Goal: Feedback & Contribution: Contribute content

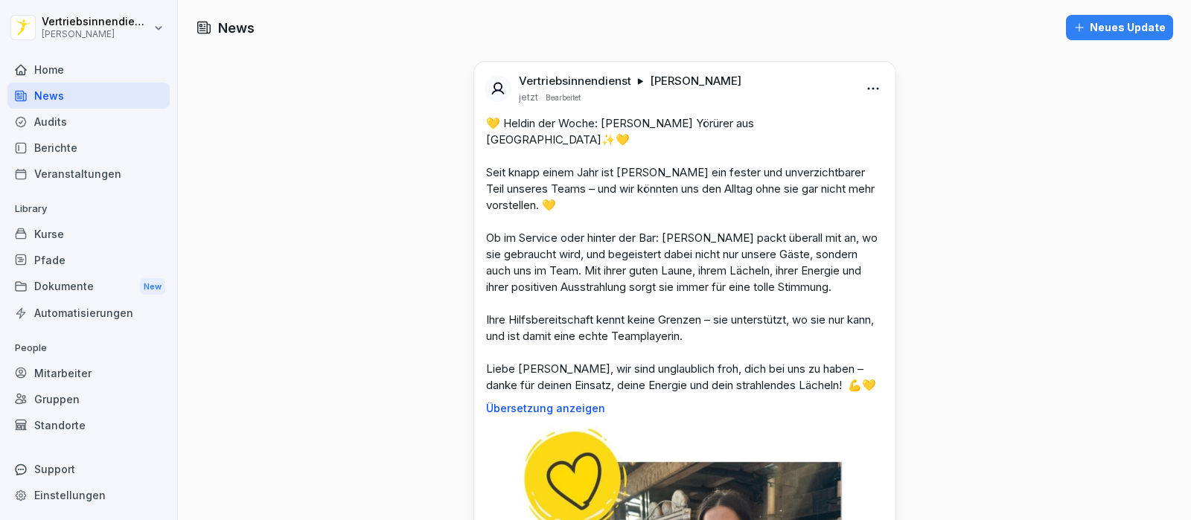
click at [1103, 30] on div "Neues Update" at bounding box center [1119, 27] width 92 height 16
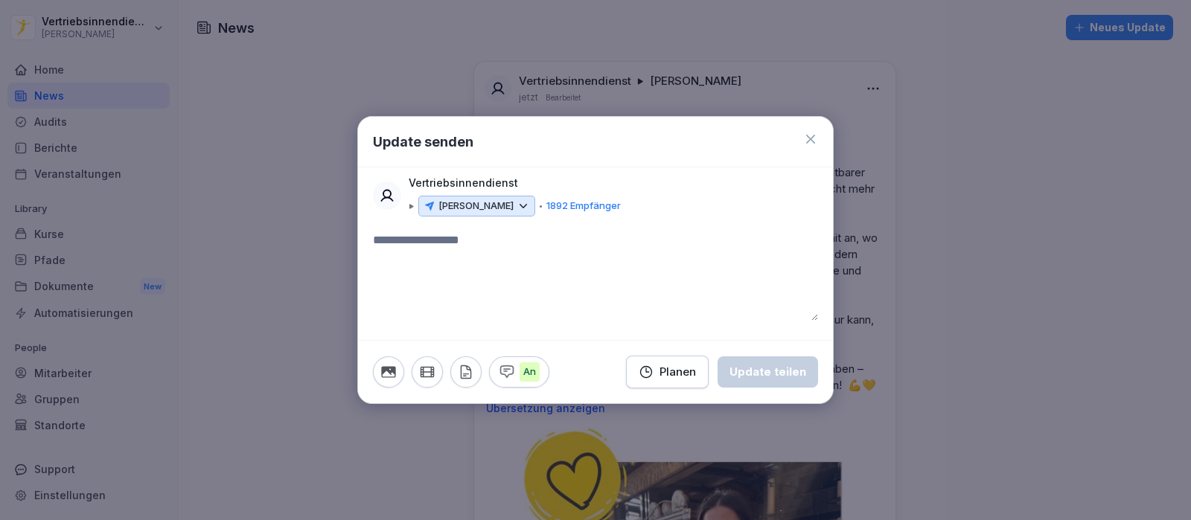
click at [449, 240] on textarea at bounding box center [595, 275] width 445 height 89
paste textarea "**********"
drag, startPoint x: 503, startPoint y: 238, endPoint x: 487, endPoint y: 237, distance: 15.6
click at [487, 237] on textarea "**********" at bounding box center [595, 275] width 445 height 89
click at [521, 252] on textarea "**********" at bounding box center [595, 275] width 445 height 89
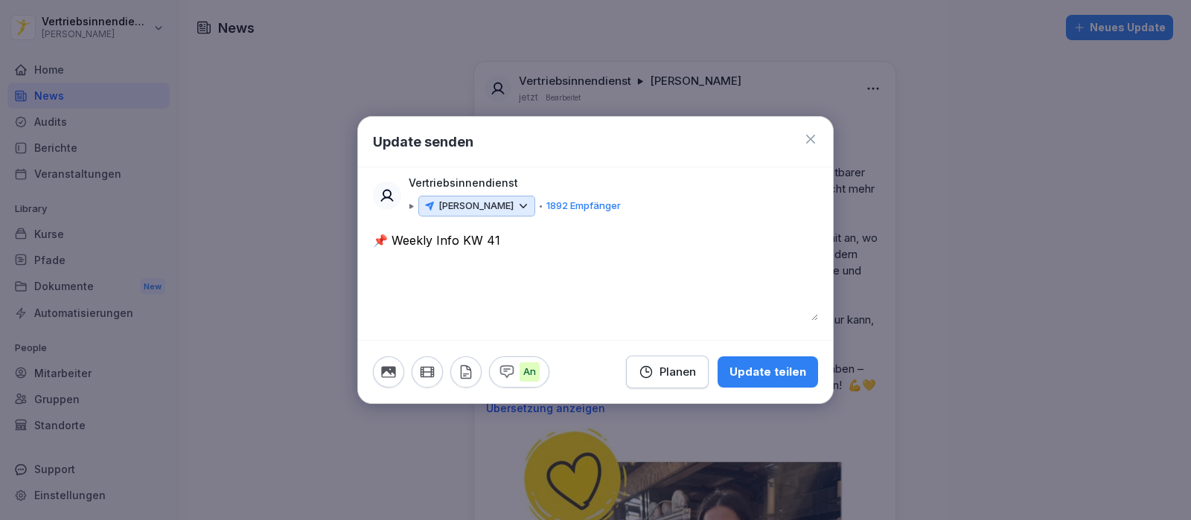
click at [467, 280] on textarea "**********" at bounding box center [595, 275] width 445 height 89
paste textarea "**********"
click at [645, 257] on textarea "**********" at bounding box center [595, 275] width 445 height 89
type textarea "**********"
click at [392, 371] on icon "button" at bounding box center [388, 371] width 14 height 11
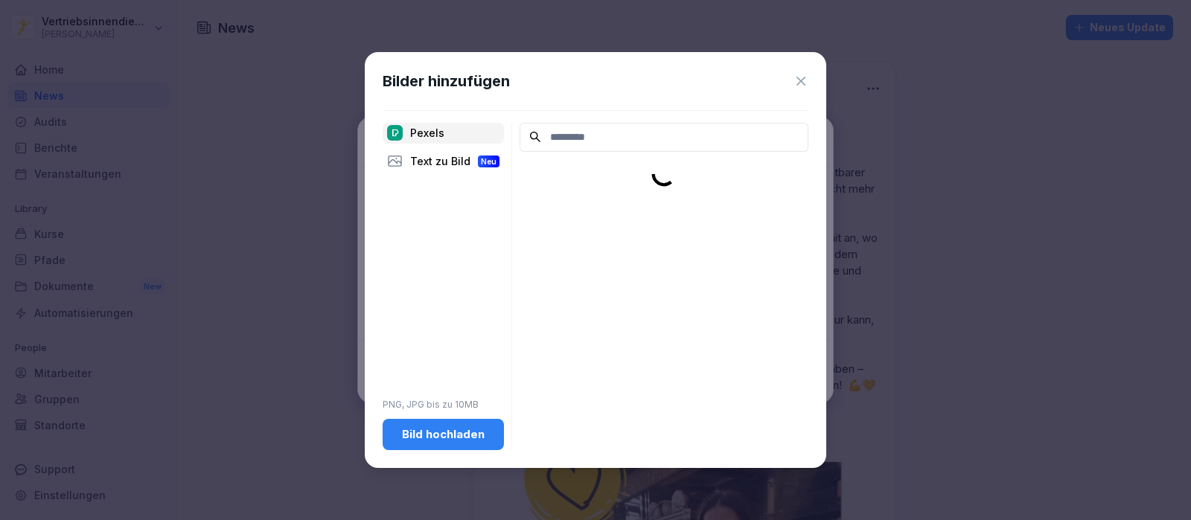
click at [449, 439] on div "Bild hochladen" at bounding box center [442, 434] width 97 height 16
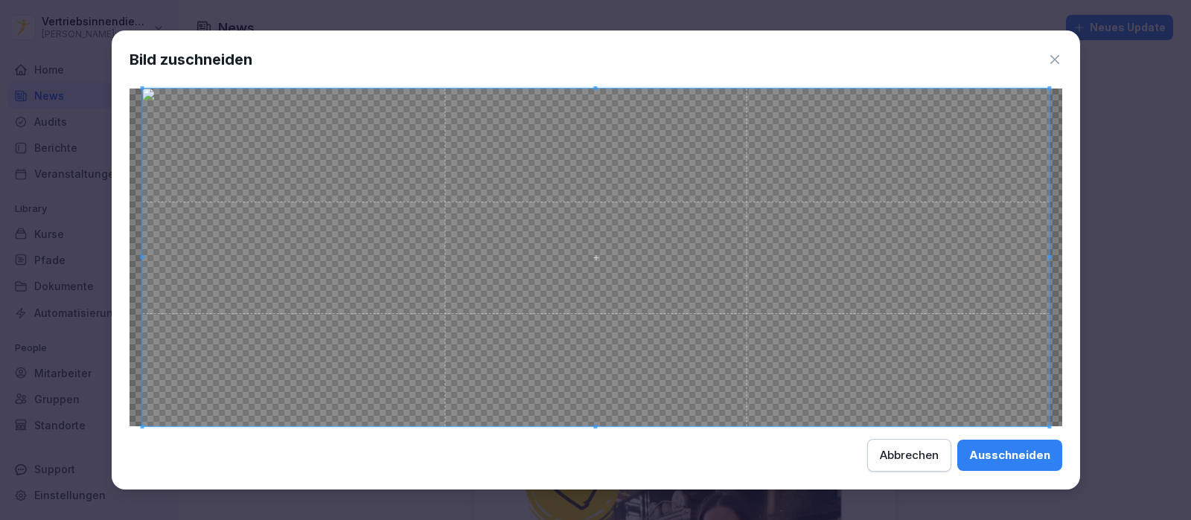
click at [997, 449] on div "Ausschneiden" at bounding box center [1009, 455] width 81 height 16
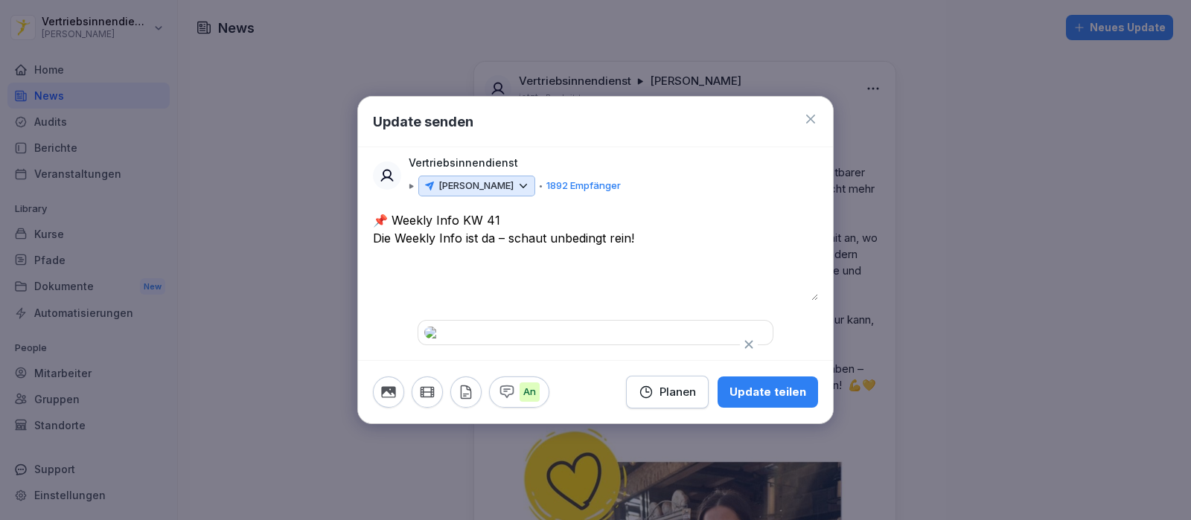
click at [576, 211] on textarea "**********" at bounding box center [595, 255] width 445 height 89
click at [677, 409] on button "Planen" at bounding box center [667, 392] width 83 height 33
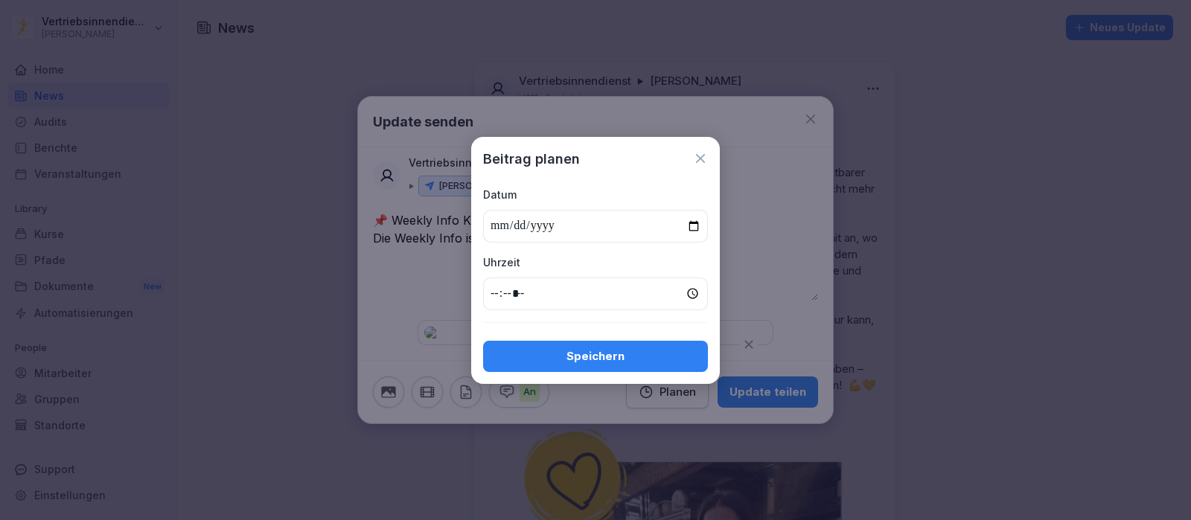
click at [692, 220] on input "date" at bounding box center [595, 226] width 225 height 33
type input "**********"
click at [492, 293] on input "time" at bounding box center [595, 294] width 225 height 33
type input "*****"
click at [569, 355] on div "Speichern" at bounding box center [595, 356] width 201 height 16
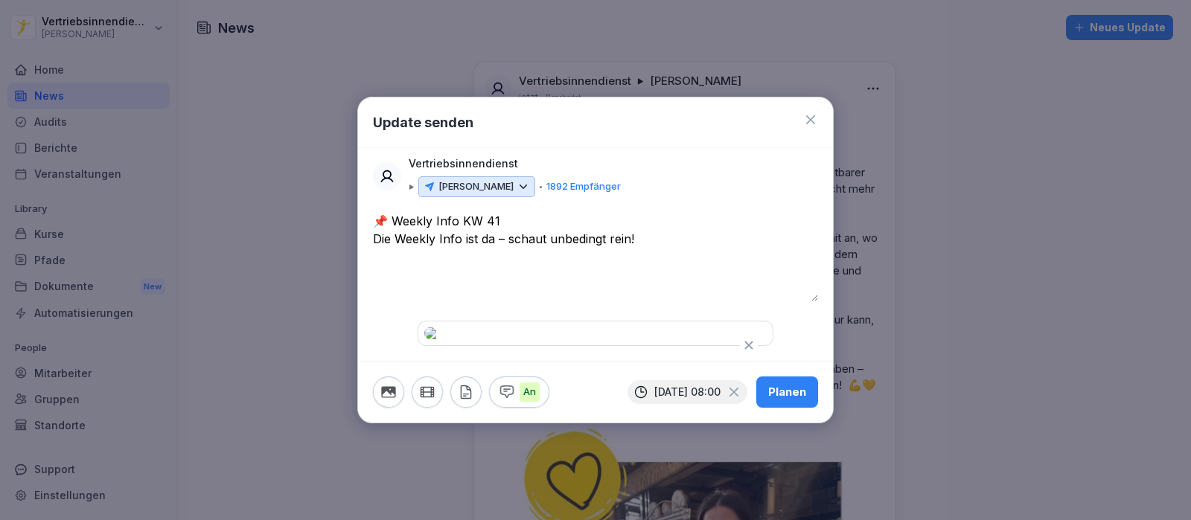
click at [508, 215] on textarea "**********" at bounding box center [595, 256] width 445 height 89
click at [467, 179] on p "[PERSON_NAME]" at bounding box center [475, 186] width 75 height 15
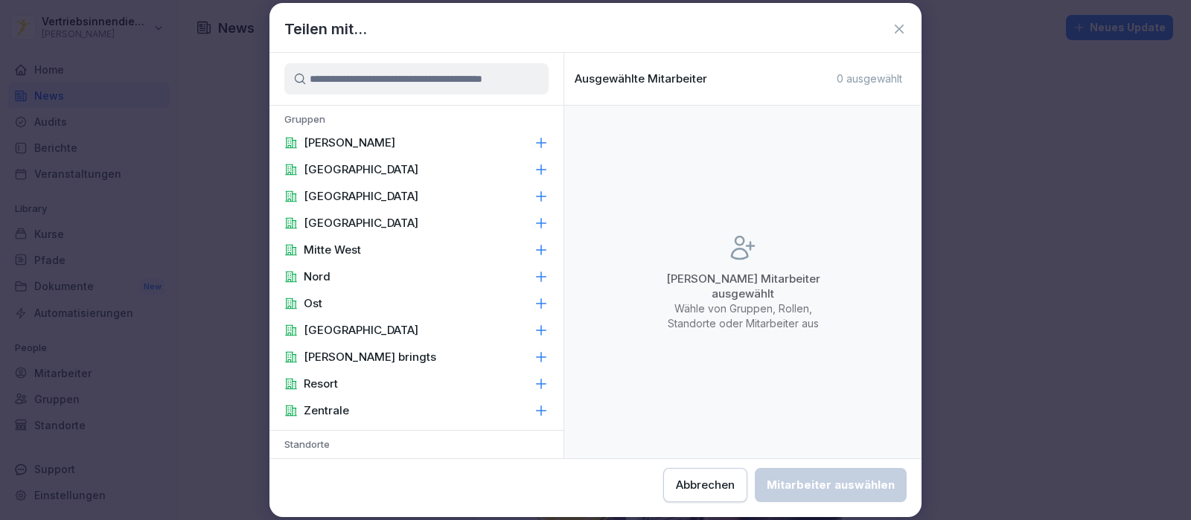
click at [340, 144] on p "[PERSON_NAME]" at bounding box center [350, 142] width 92 height 15
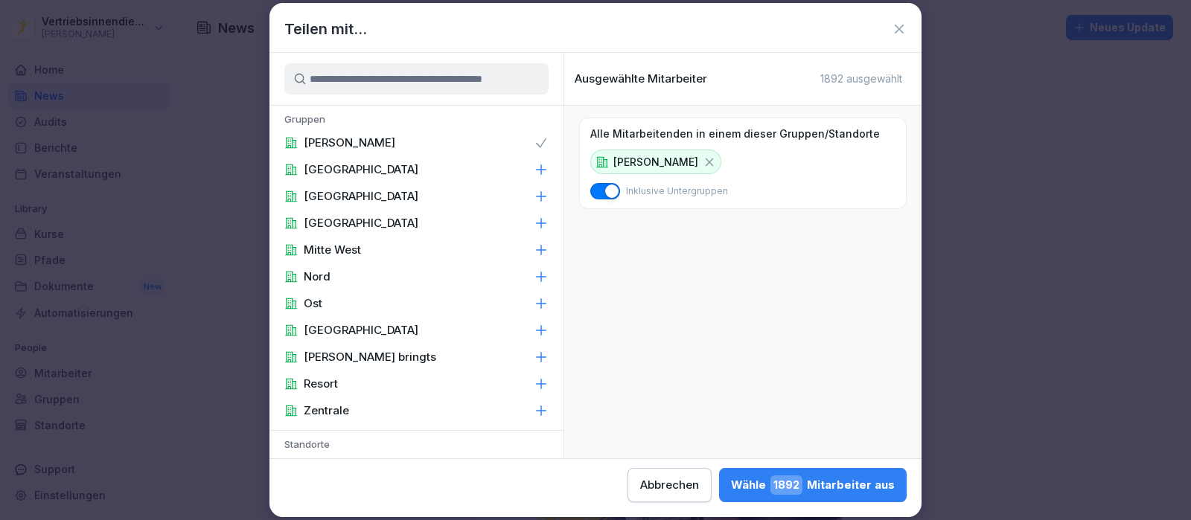
click at [327, 412] on p "Zentrale" at bounding box center [326, 410] width 45 height 15
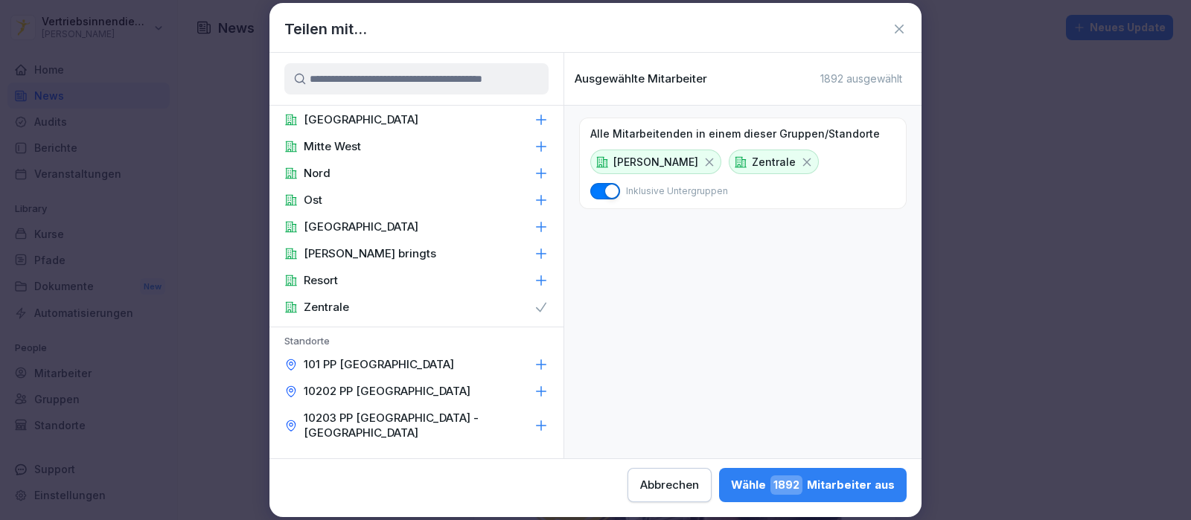
scroll to position [185, 0]
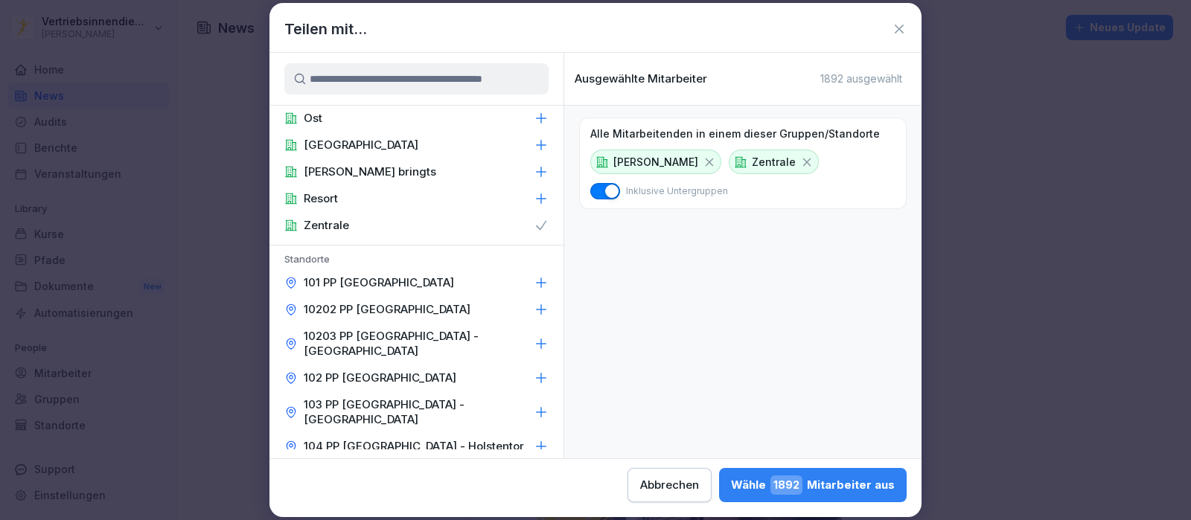
click at [322, 229] on p "Zentrale" at bounding box center [326, 225] width 45 height 15
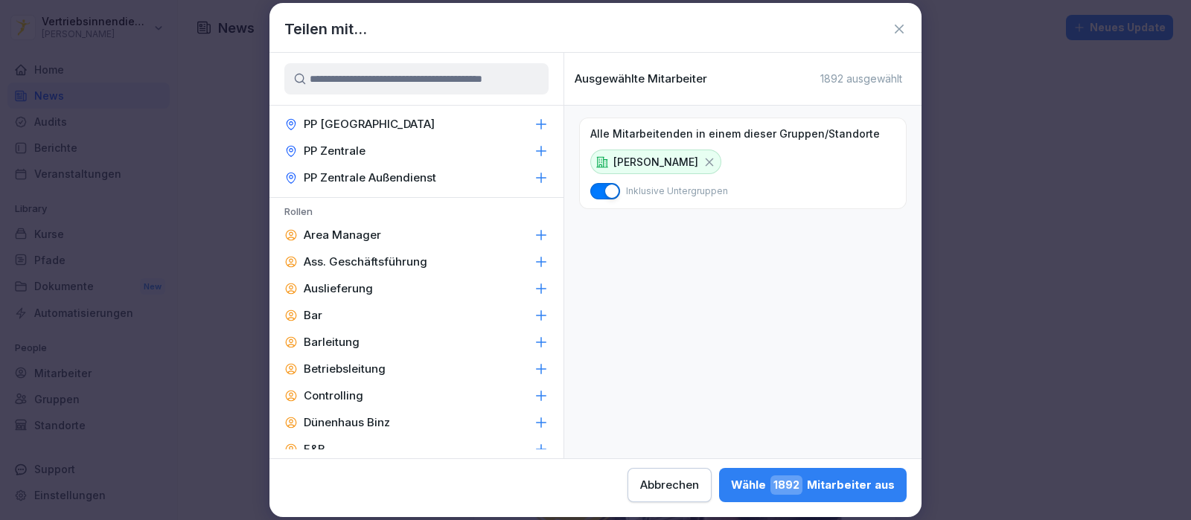
scroll to position [1860, 0]
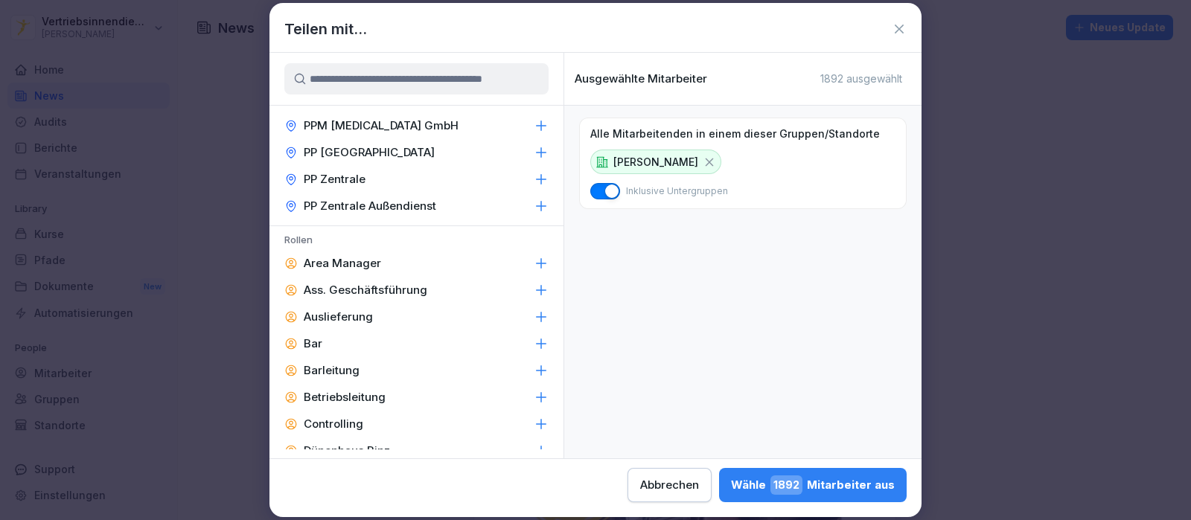
click at [338, 256] on p "Area Manager" at bounding box center [342, 263] width 77 height 15
click at [368, 283] on p "Ass. Geschäftsführung" at bounding box center [366, 290] width 124 height 15
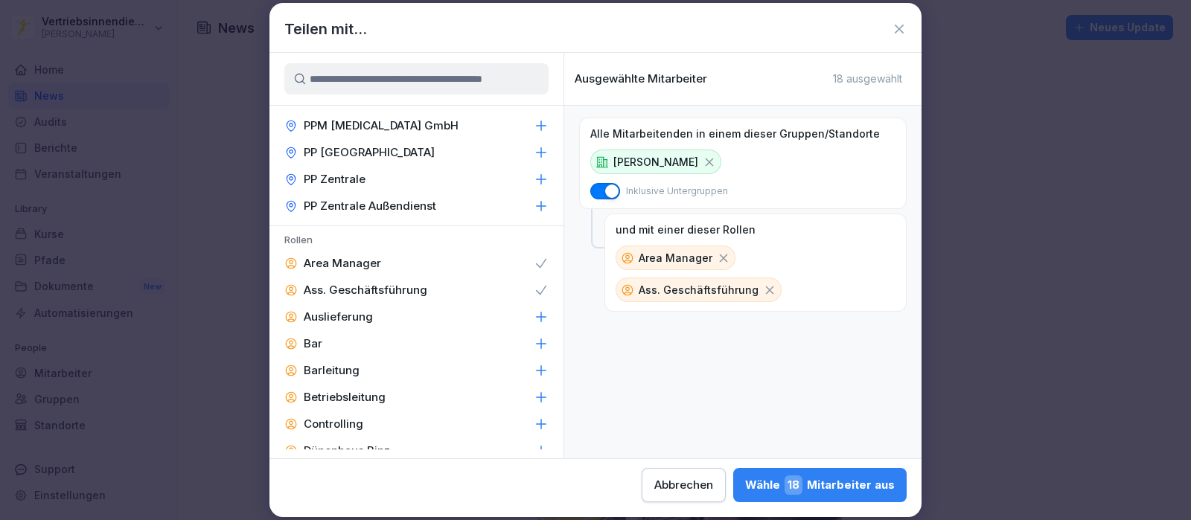
click at [327, 363] on p "Barleitung" at bounding box center [332, 370] width 56 height 15
click at [360, 390] on p "Betriebsleitung" at bounding box center [345, 397] width 82 height 15
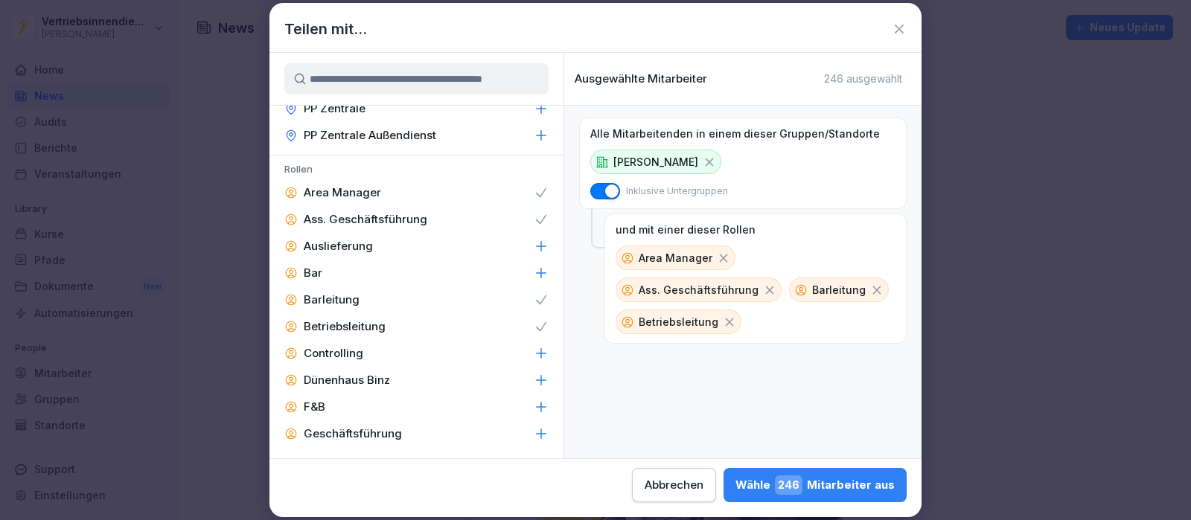
scroll to position [1953, 0]
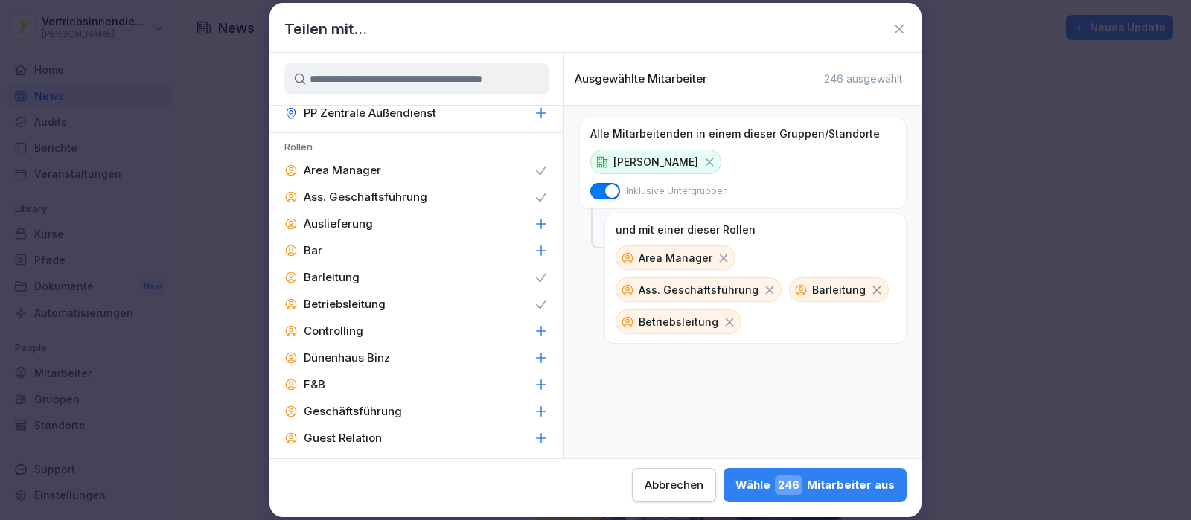
click at [369, 404] on p "Geschäftsführung" at bounding box center [353, 411] width 98 height 15
click at [309, 377] on p "F&B" at bounding box center [315, 384] width 22 height 15
click at [330, 324] on p "Controlling" at bounding box center [334, 331] width 60 height 15
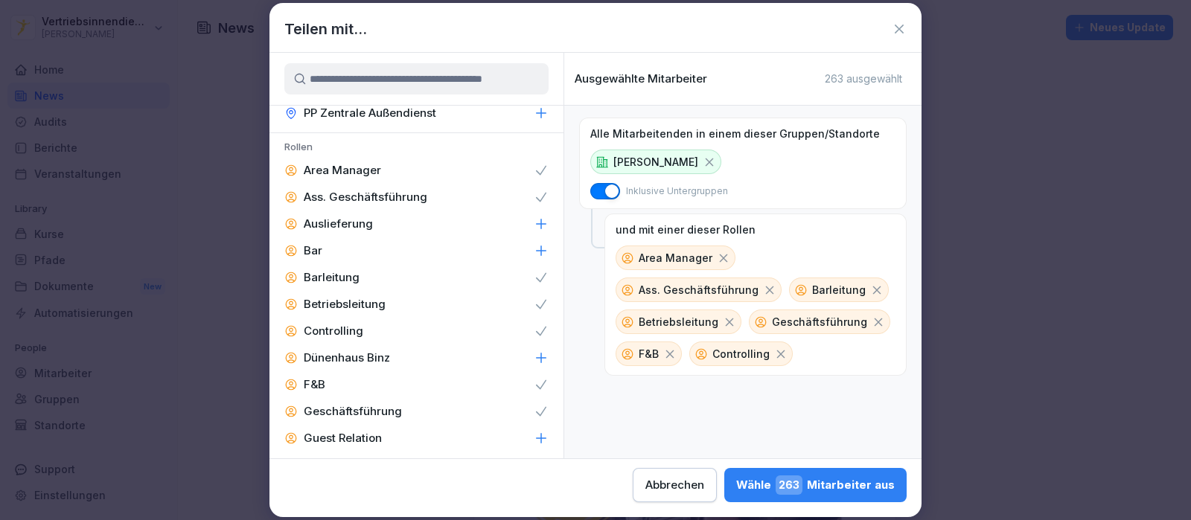
scroll to position [2046, 0]
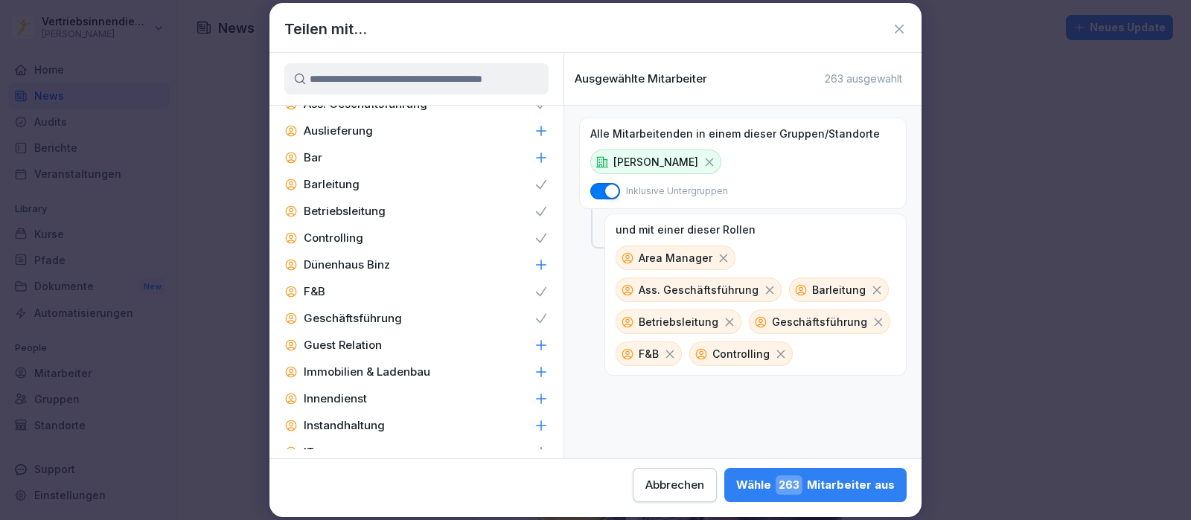
click at [334, 338] on p "Guest Relation" at bounding box center [343, 345] width 78 height 15
click at [377, 365] on p "Immobilien & Ladenbau" at bounding box center [367, 372] width 127 height 15
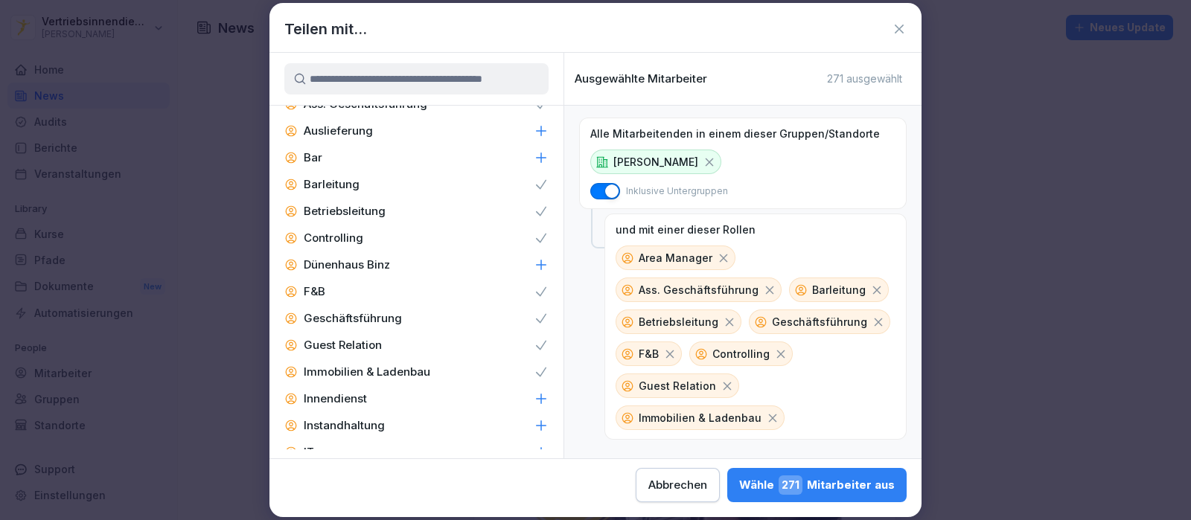
click at [343, 391] on p "Innendienst" at bounding box center [335, 398] width 63 height 15
click at [342, 418] on p "Instandhaltung" at bounding box center [344, 425] width 81 height 15
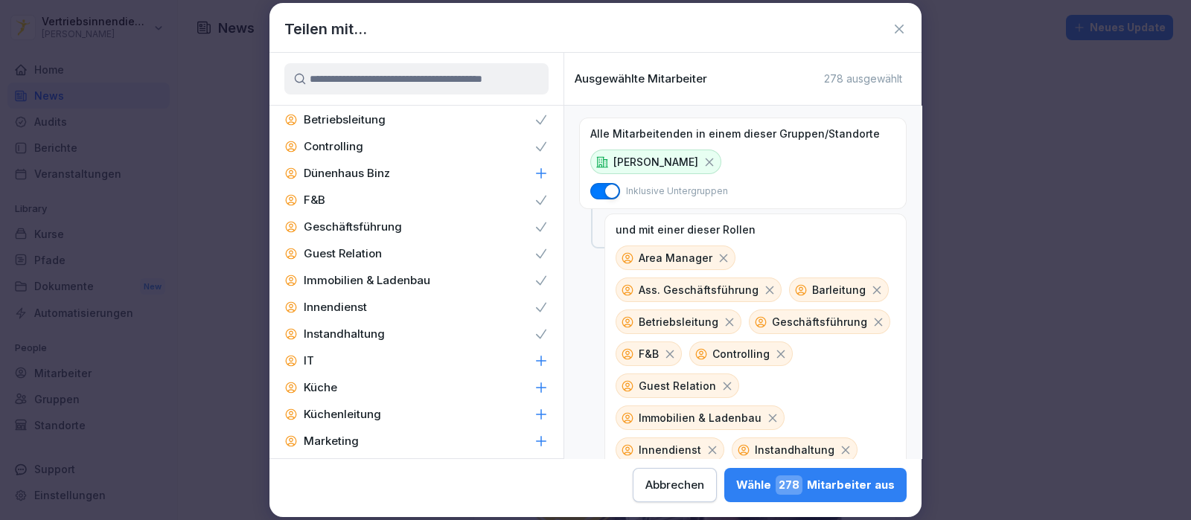
scroll to position [2139, 0]
click at [336, 346] on div "IT" at bounding box center [416, 359] width 294 height 27
click at [356, 406] on p "Küchenleitung" at bounding box center [342, 413] width 77 height 15
click at [339, 432] on p "Marketing" at bounding box center [331, 439] width 55 height 15
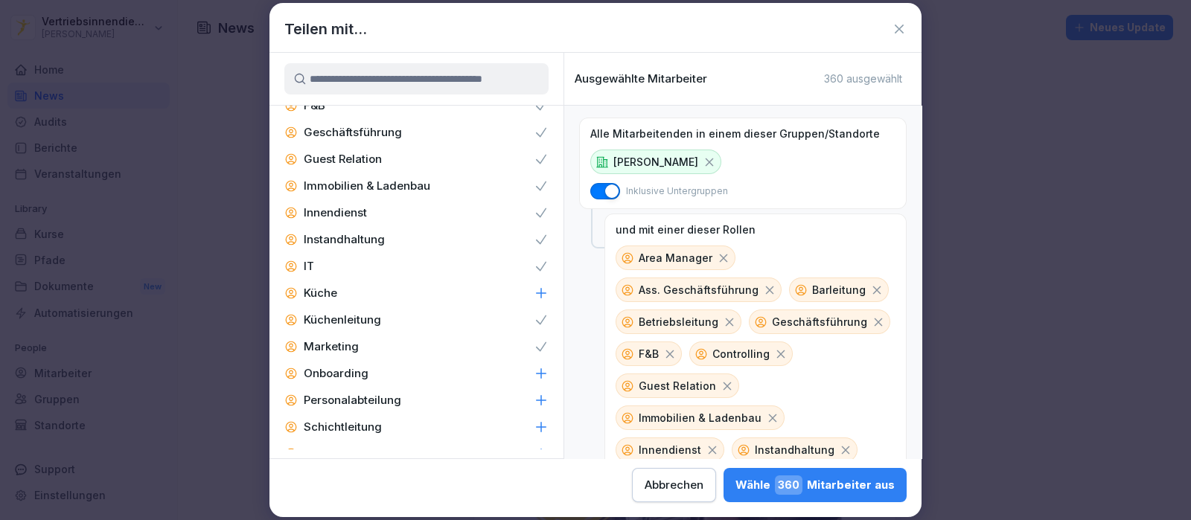
click at [365, 393] on p "Personalabteilung" at bounding box center [352, 400] width 97 height 15
click at [351, 420] on p "Schichtleitung" at bounding box center [343, 427] width 78 height 15
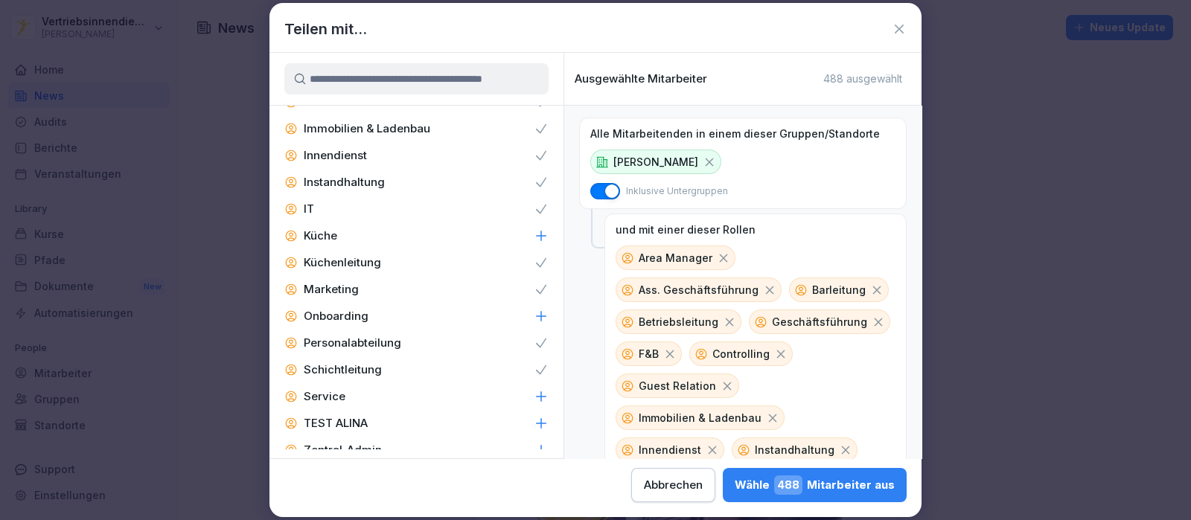
scroll to position [2290, 0]
click at [357, 442] on p "Zentral-Admin" at bounding box center [343, 449] width 78 height 15
click at [370, 469] on p "Zentral-Admins" at bounding box center [346, 476] width 84 height 15
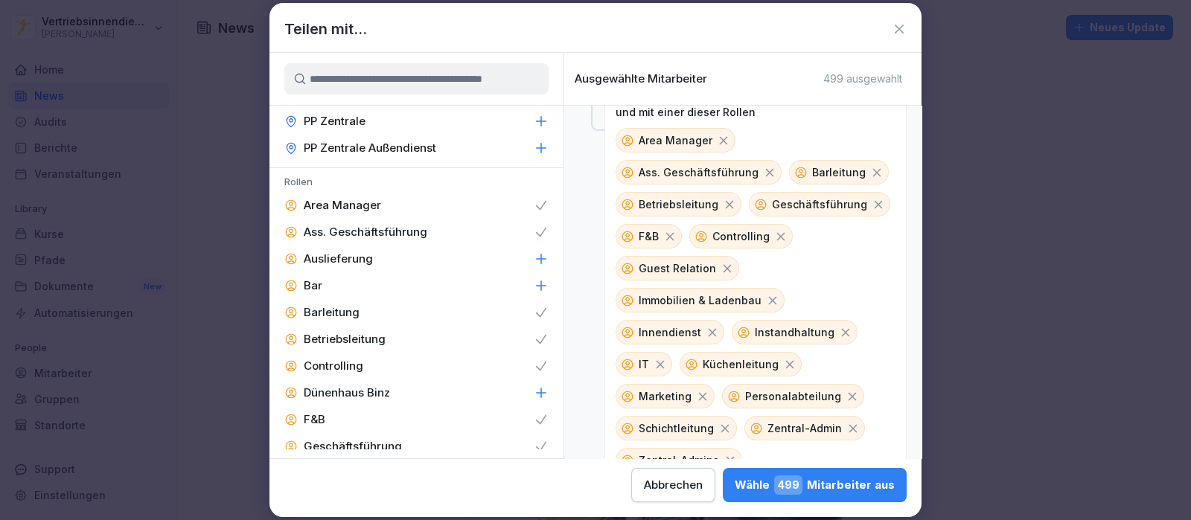
scroll to position [1825, 0]
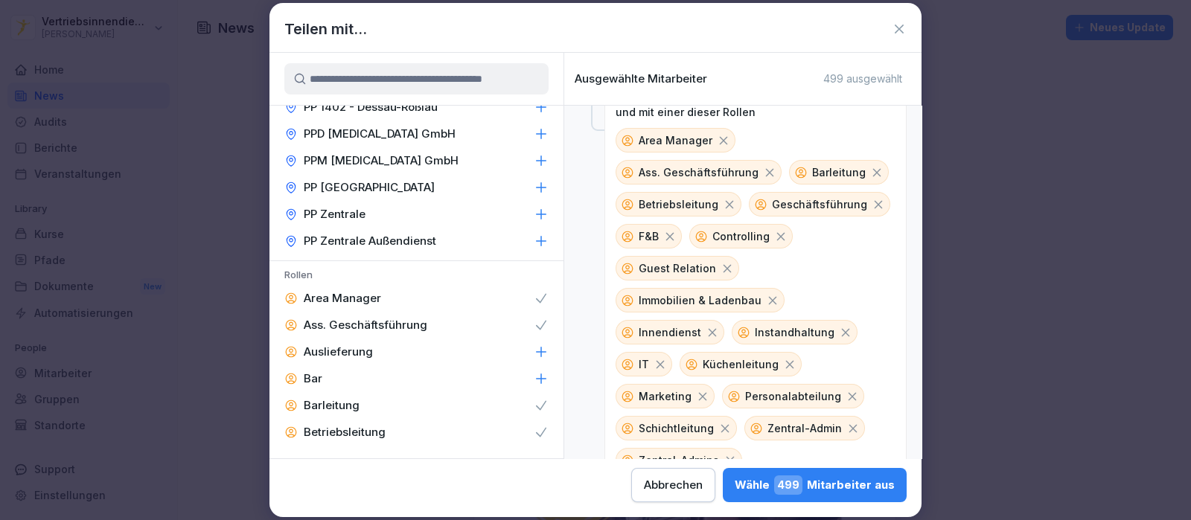
click at [800, 478] on span "499" at bounding box center [788, 485] width 28 height 19
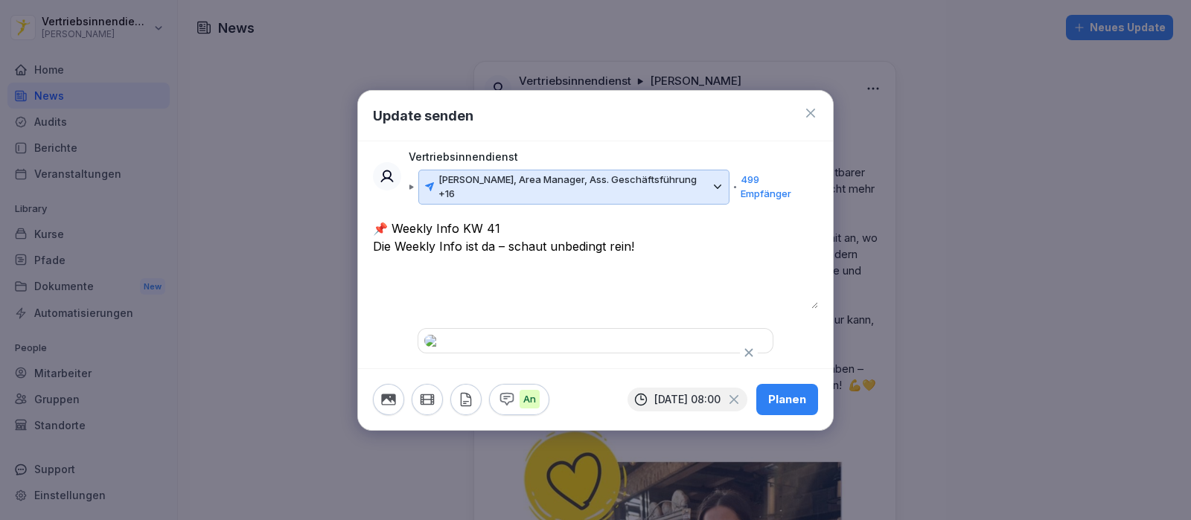
click at [785, 408] on div "Planen" at bounding box center [787, 399] width 38 height 16
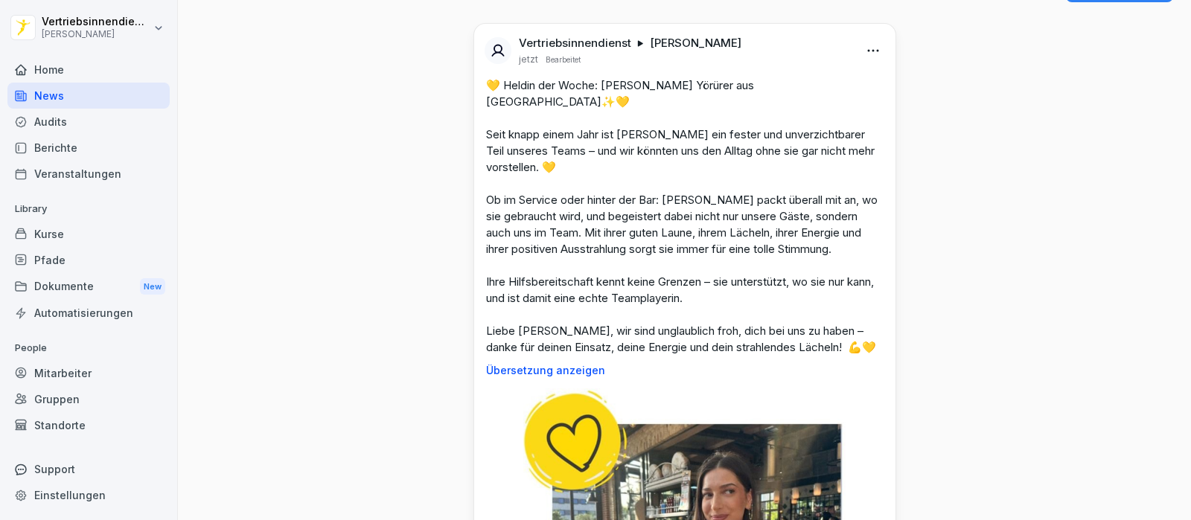
scroll to position [0, 0]
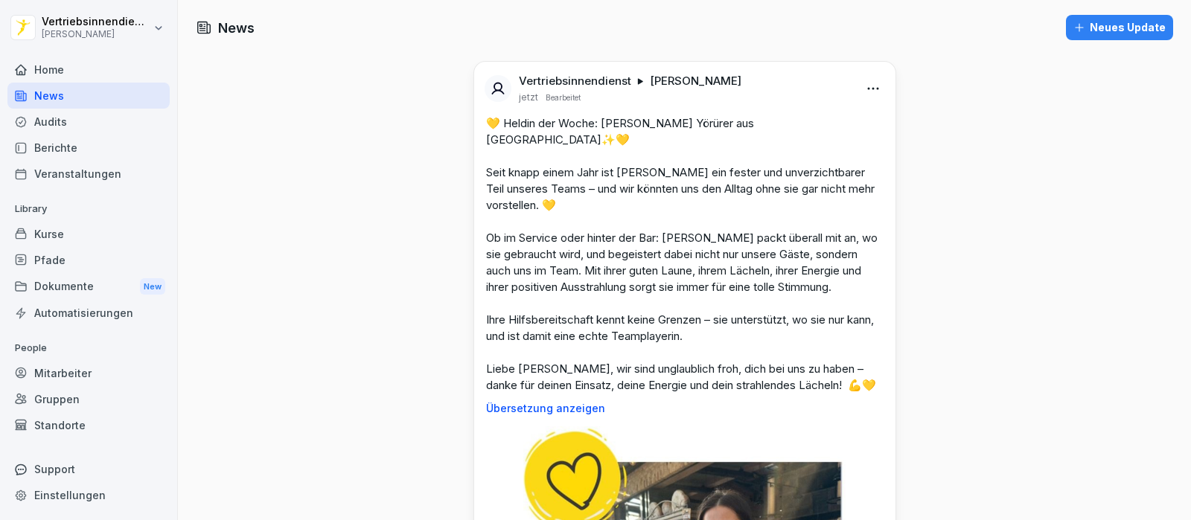
click at [1103, 27] on div "Neues Update" at bounding box center [1119, 27] width 92 height 16
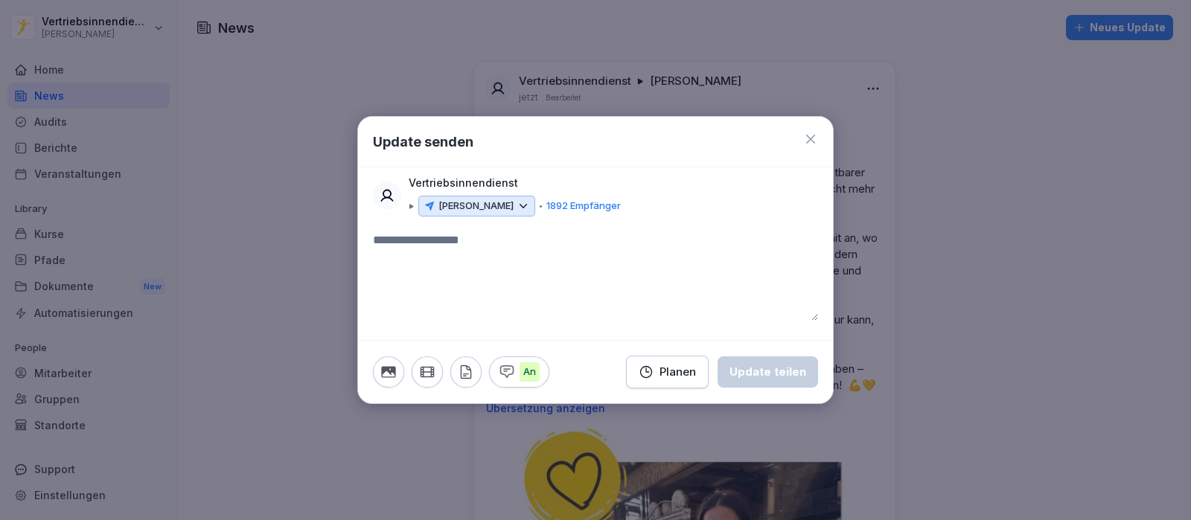
click at [418, 246] on textarea at bounding box center [595, 275] width 445 height 89
paste textarea "**********"
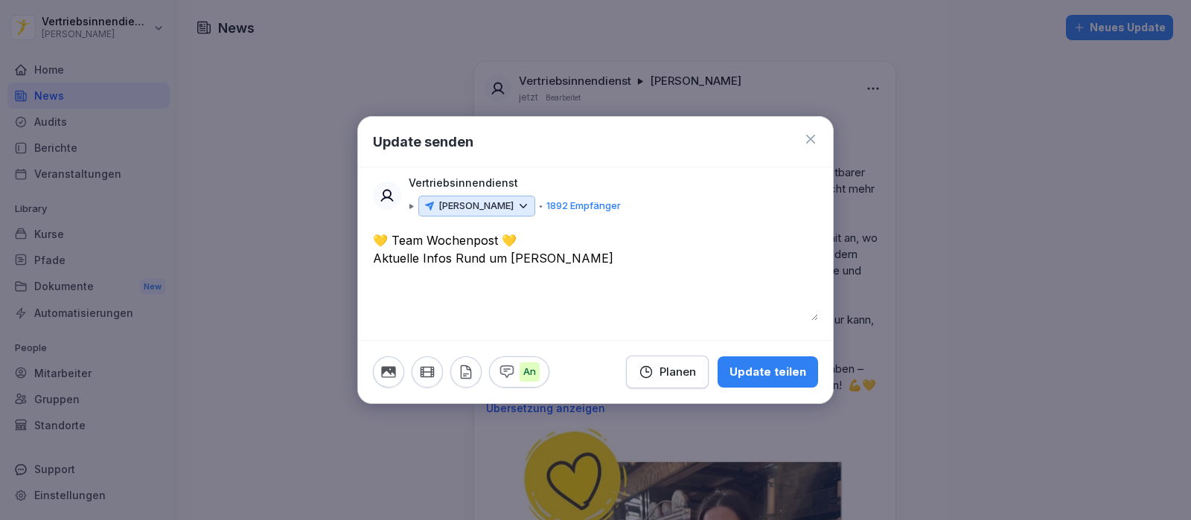
click at [579, 259] on textarea "**********" at bounding box center [595, 275] width 445 height 89
click at [469, 292] on textarea "**********" at bounding box center [595, 275] width 445 height 89
click at [0, 0] on span "****" at bounding box center [0, 0] width 0 height 0
click at [512, 285] on textarea "**********" at bounding box center [595, 275] width 445 height 89
type textarea "**********"
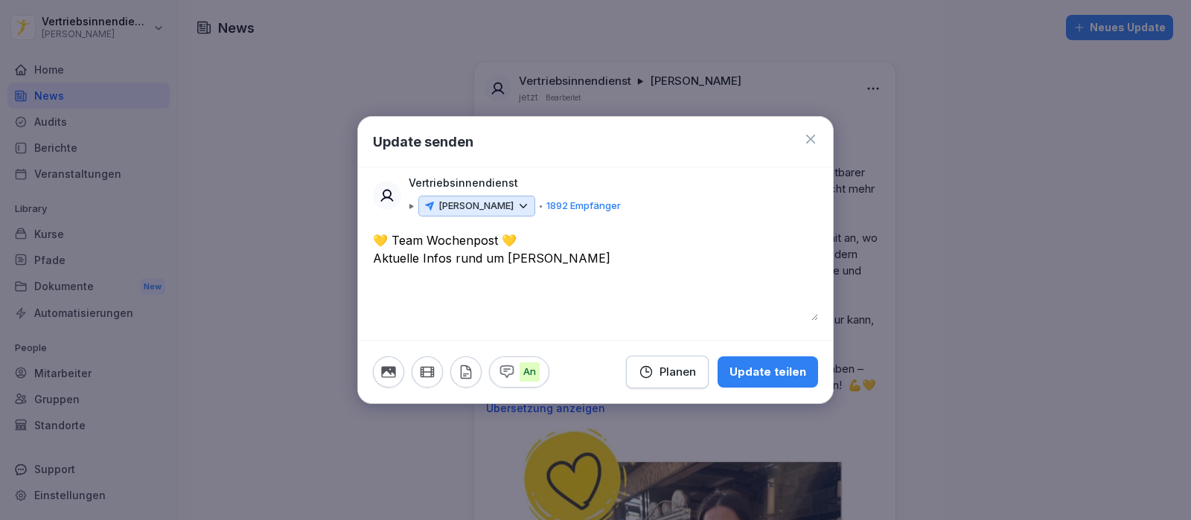
click at [380, 374] on icon "button" at bounding box center [388, 372] width 16 height 16
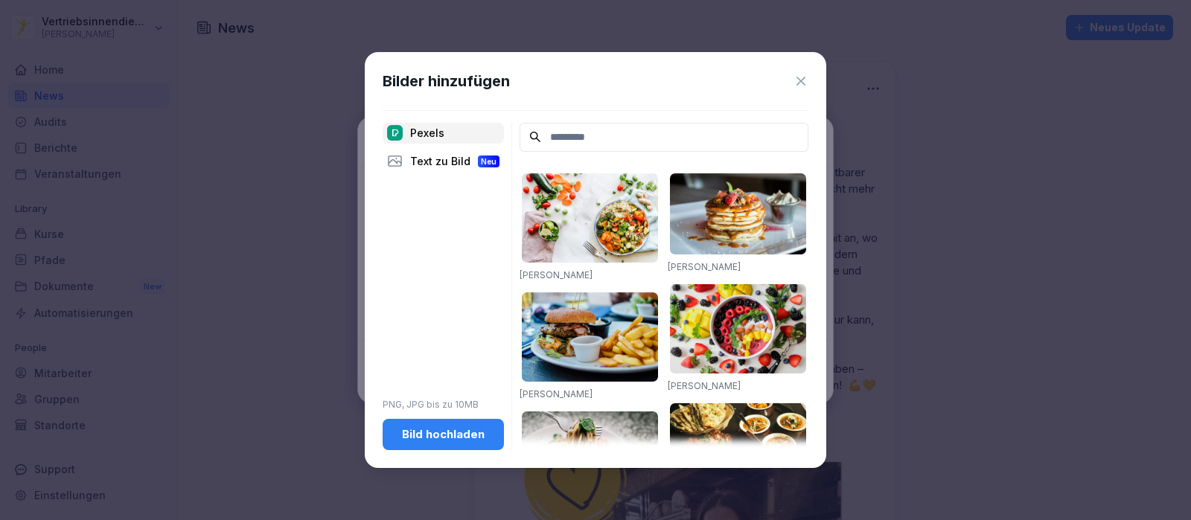
click at [432, 443] on button "Bild hochladen" at bounding box center [442, 434] width 121 height 31
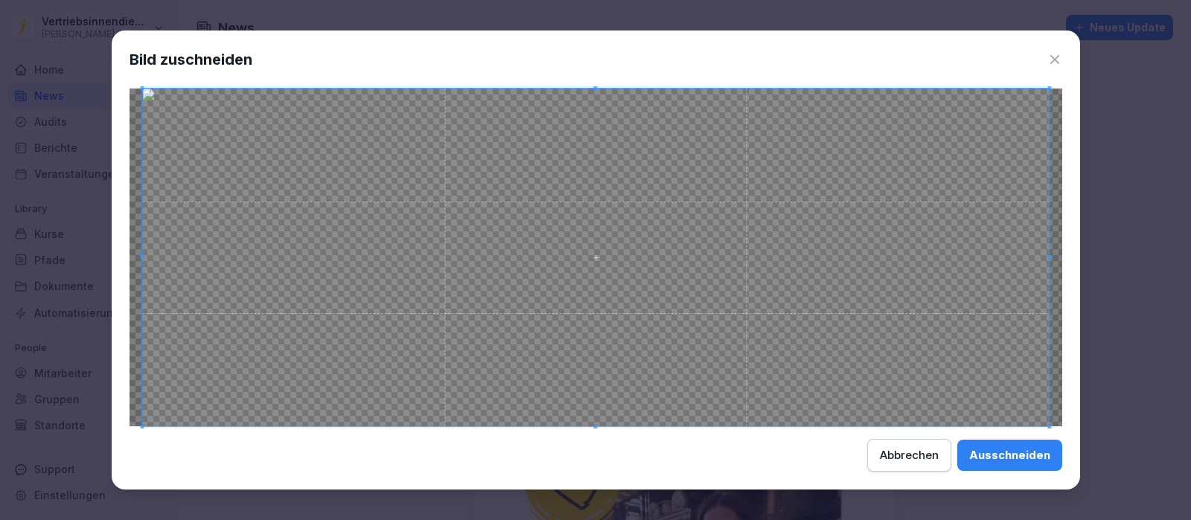
click at [1006, 457] on div "Ausschneiden" at bounding box center [1009, 455] width 81 height 16
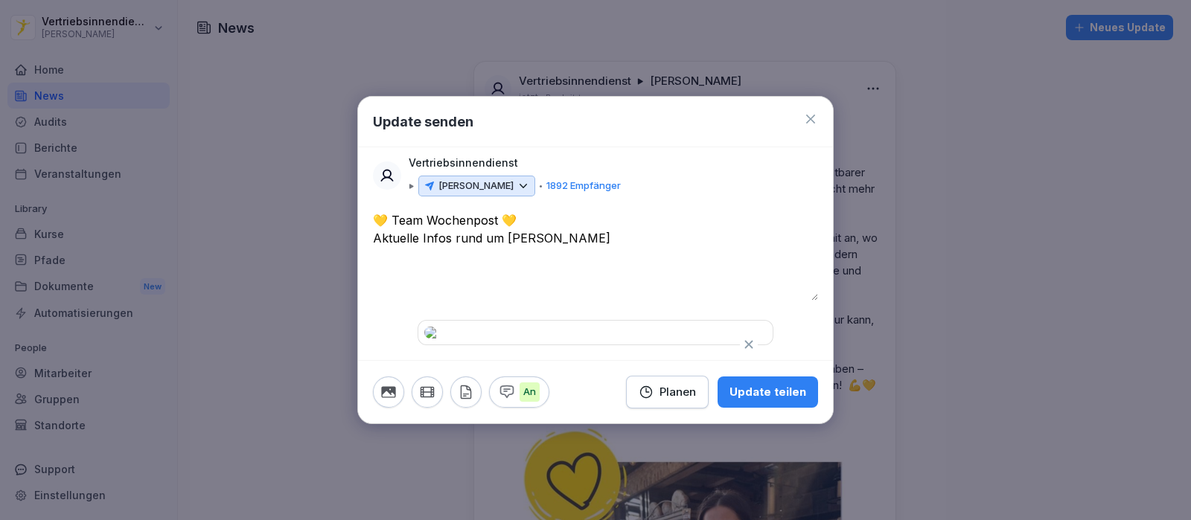
click at [689, 400] on div "Planen" at bounding box center [666, 392] width 57 height 16
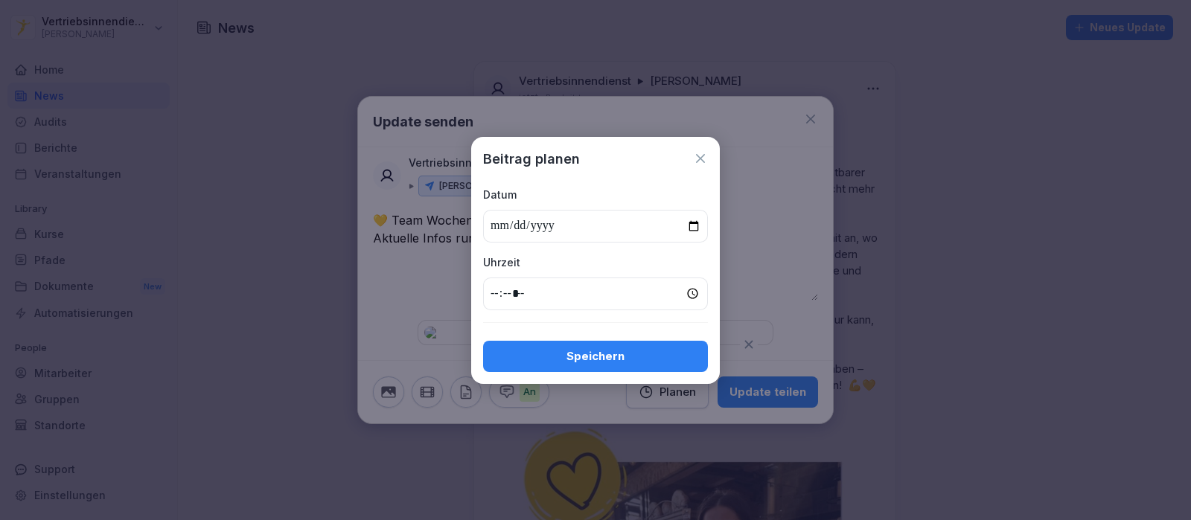
click at [692, 225] on input "date" at bounding box center [595, 226] width 225 height 33
type input "**********"
click at [497, 294] on input "time" at bounding box center [595, 294] width 225 height 33
type input "*****"
click at [550, 365] on button "Speichern" at bounding box center [595, 356] width 225 height 31
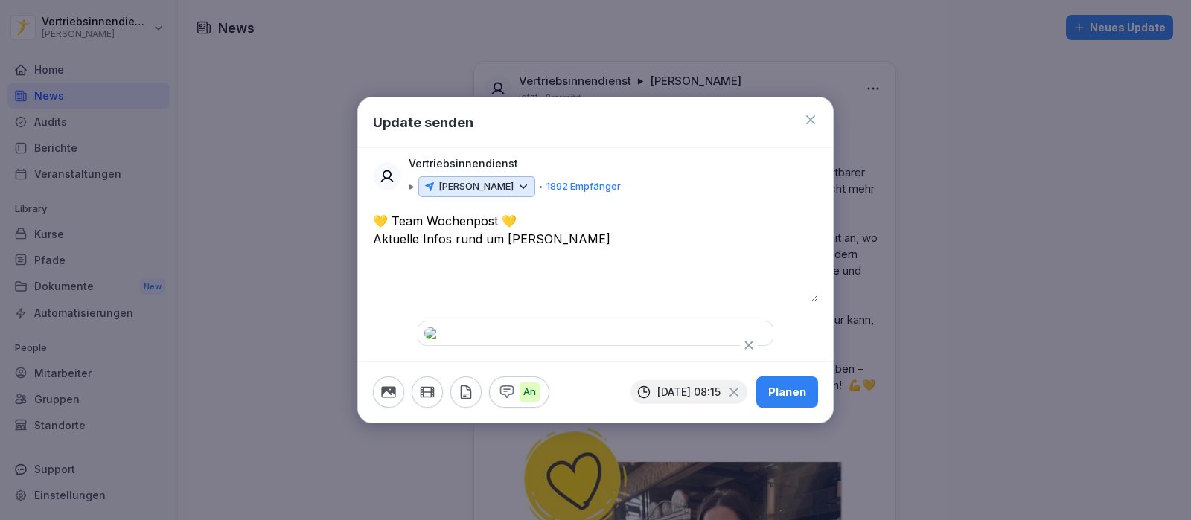
click at [611, 212] on textarea "**********" at bounding box center [595, 256] width 445 height 89
click at [795, 400] on div "Planen" at bounding box center [787, 392] width 38 height 16
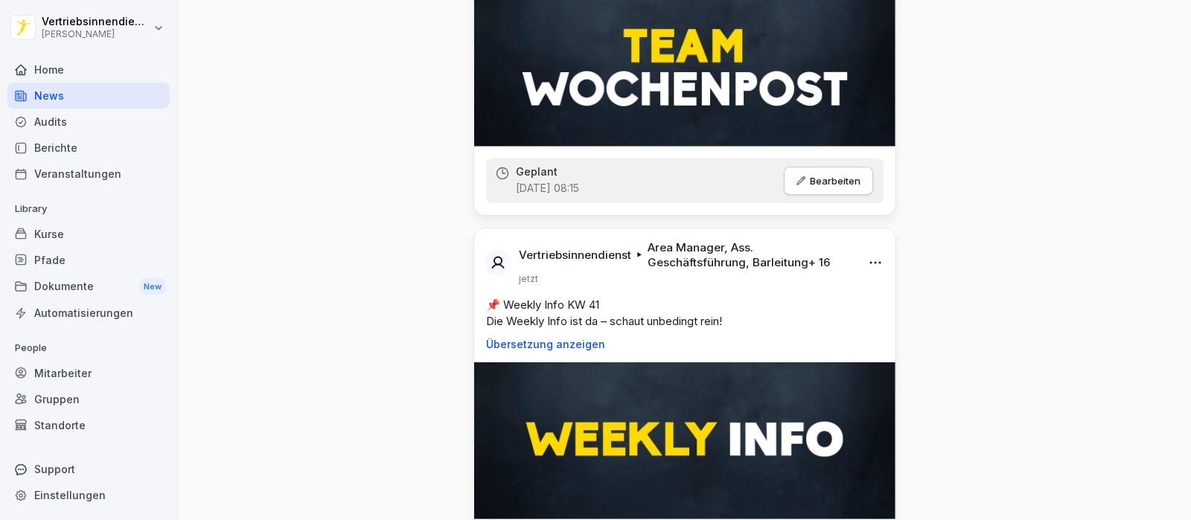
scroll to position [1488, 0]
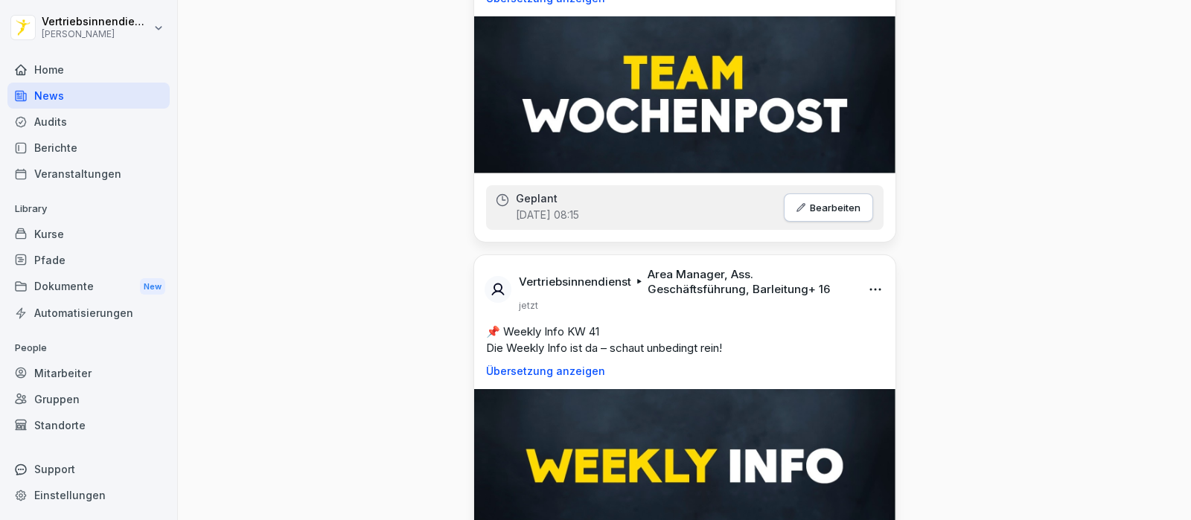
click at [82, 286] on div "Dokumente New" at bounding box center [88, 287] width 162 height 28
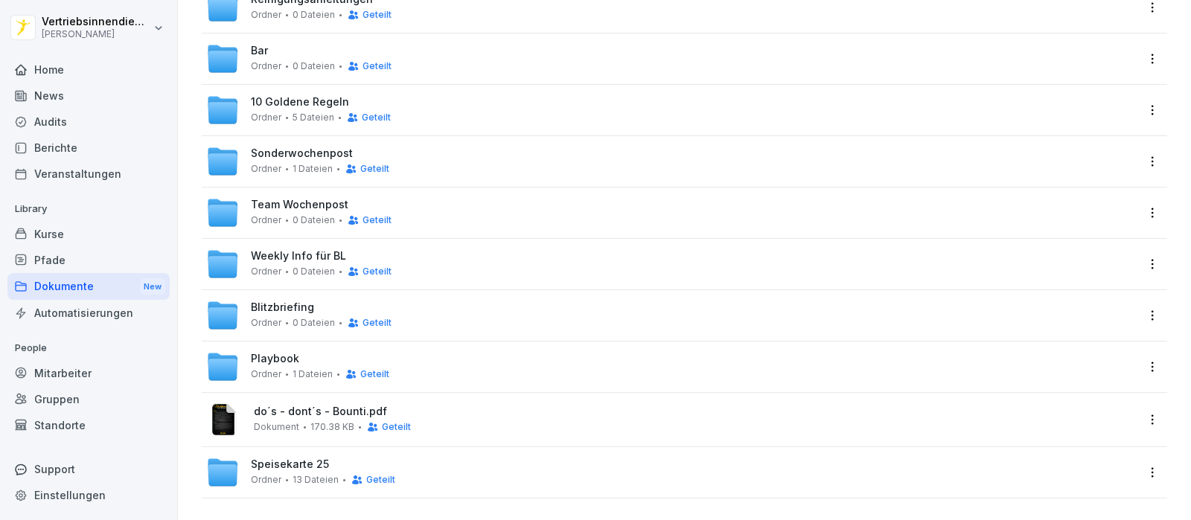
scroll to position [601, 0]
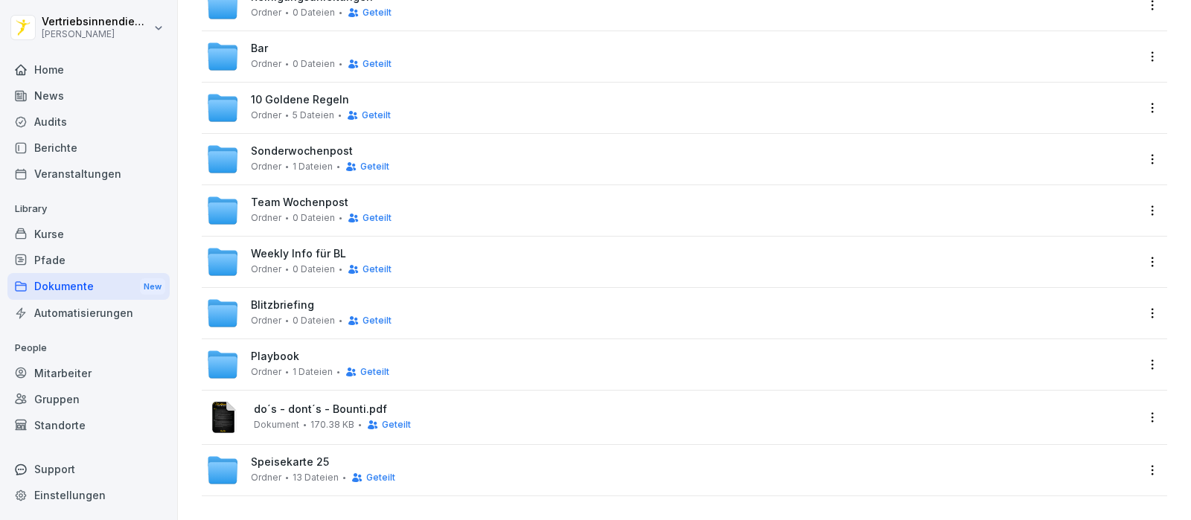
click at [295, 248] on span "Weekly Info für BL" at bounding box center [298, 254] width 95 height 13
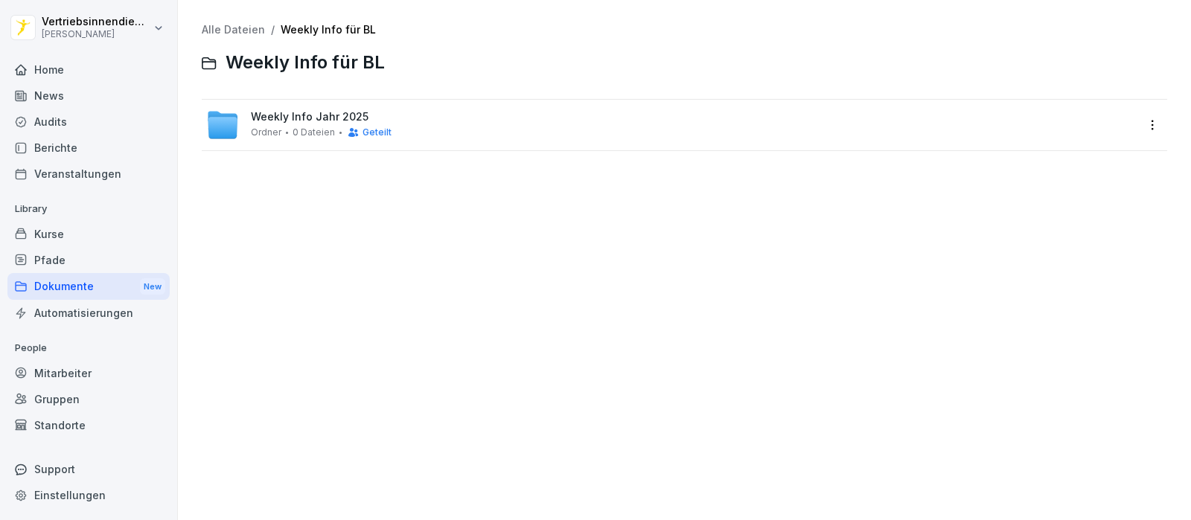
click at [296, 124] on div "Weekly Info Jahr 2025 Ordner 0 Dateien Geteilt" at bounding box center [321, 125] width 141 height 28
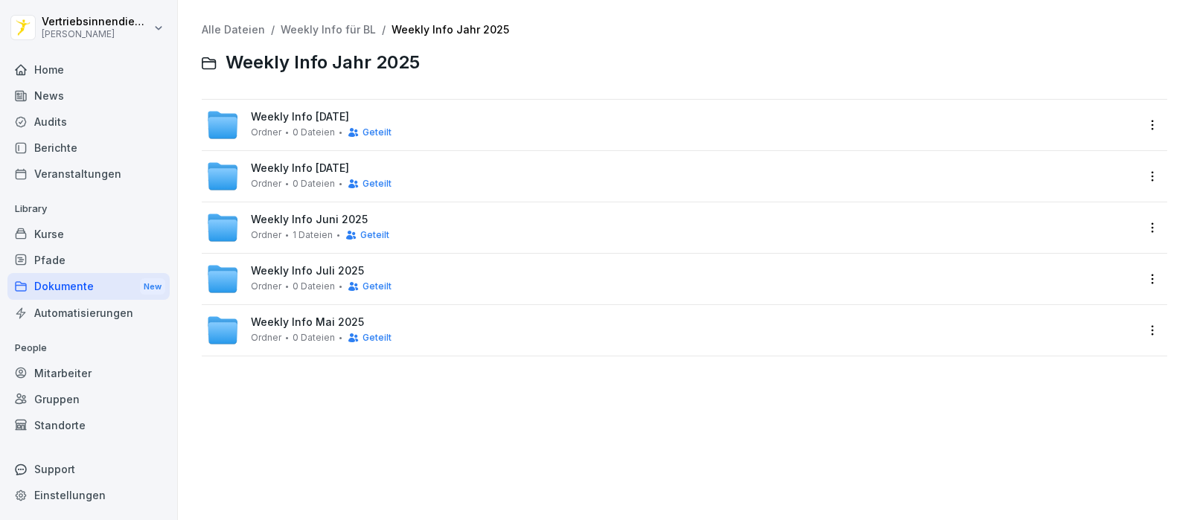
click at [361, 395] on div "Alle Dateien / Weekly Info für BL / Weekly Info Jahr 2025 Weekly Info Jahr 2025…" at bounding box center [684, 260] width 990 height 498
drag, startPoint x: 361, startPoint y: 395, endPoint x: 275, endPoint y: 116, distance: 292.1
click at [275, 116] on span "Weekly Info [DATE]" at bounding box center [300, 117] width 98 height 13
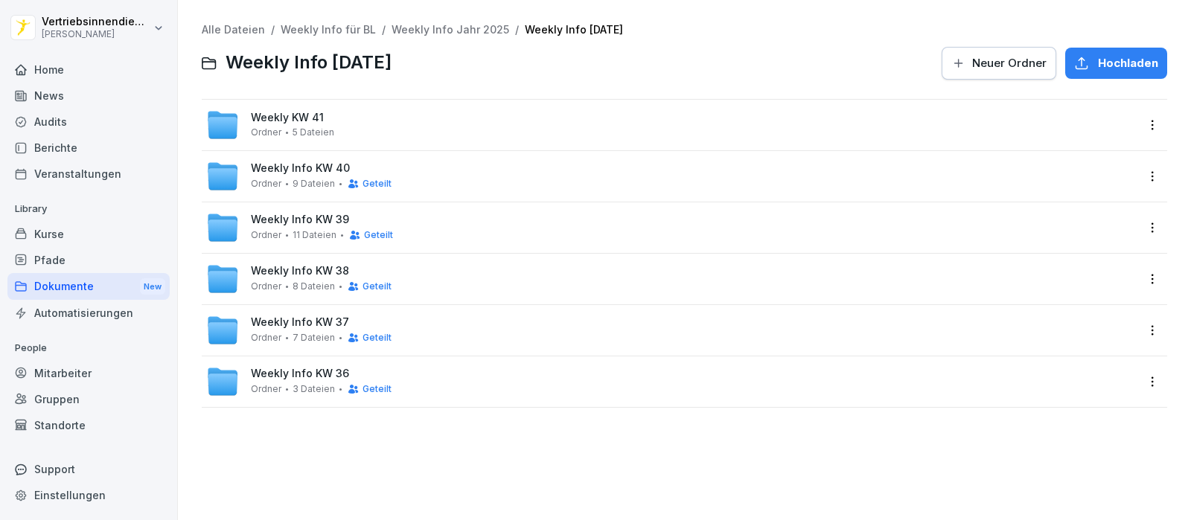
click at [1141, 123] on html "Vertriebsinnendienst [PERSON_NAME] Home News Audits Berichte Veranstaltungen Li…" at bounding box center [595, 260] width 1191 height 520
click at [1040, 245] on div "Löschen" at bounding box center [1056, 245] width 48 height 18
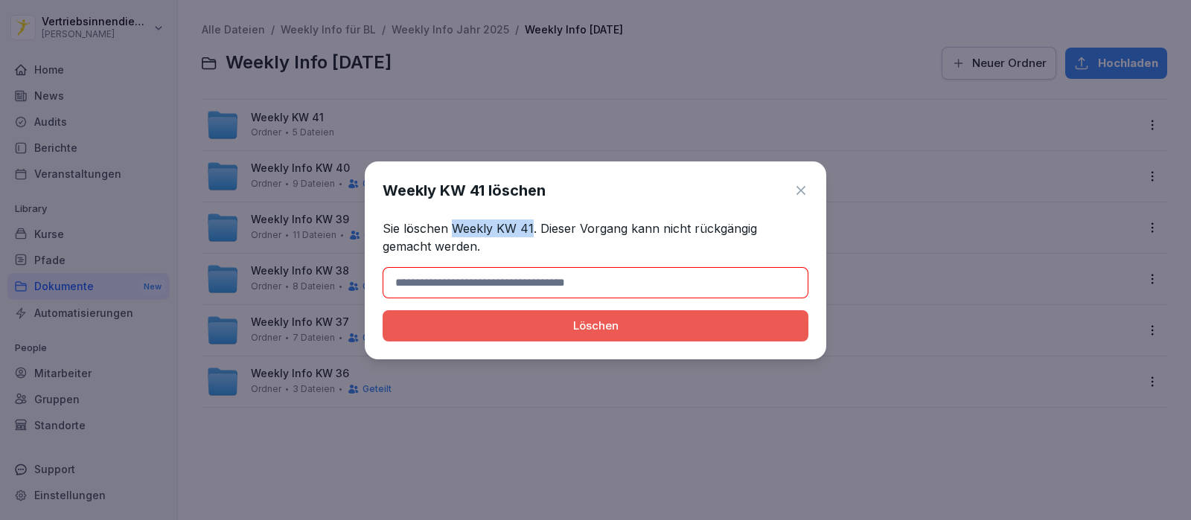
drag, startPoint x: 531, startPoint y: 228, endPoint x: 454, endPoint y: 229, distance: 77.4
click at [454, 229] on p "Sie löschen Weekly KW 41. Dieser Vorgang kann nicht rückgängig gemacht werden." at bounding box center [595, 238] width 426 height 36
copy p "Weekly KW 41"
click at [521, 283] on input at bounding box center [595, 282] width 426 height 31
paste input "**********"
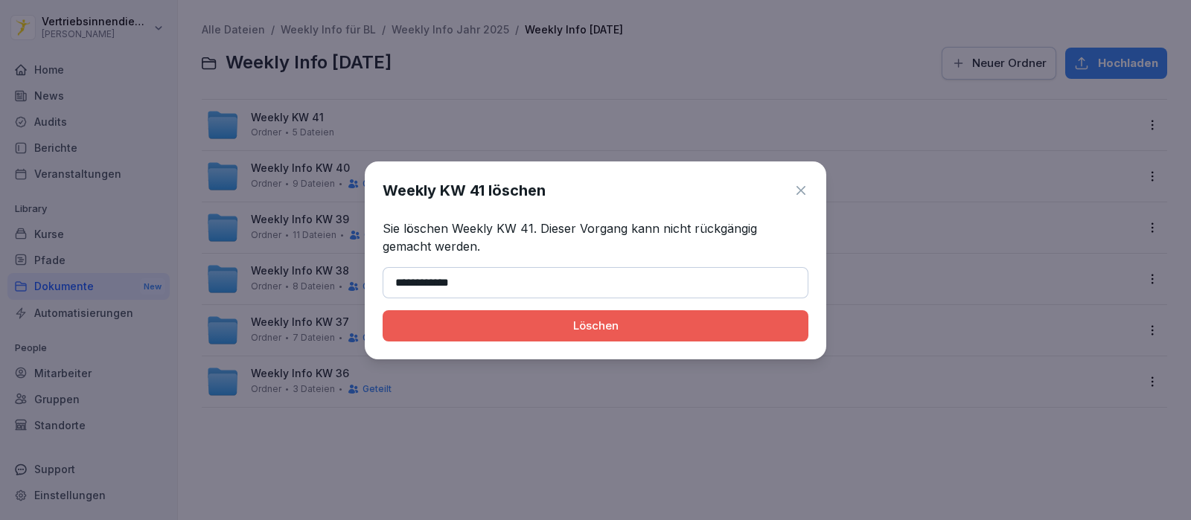
type input "**********"
click at [429, 323] on div "Löschen" at bounding box center [595, 326] width 402 height 16
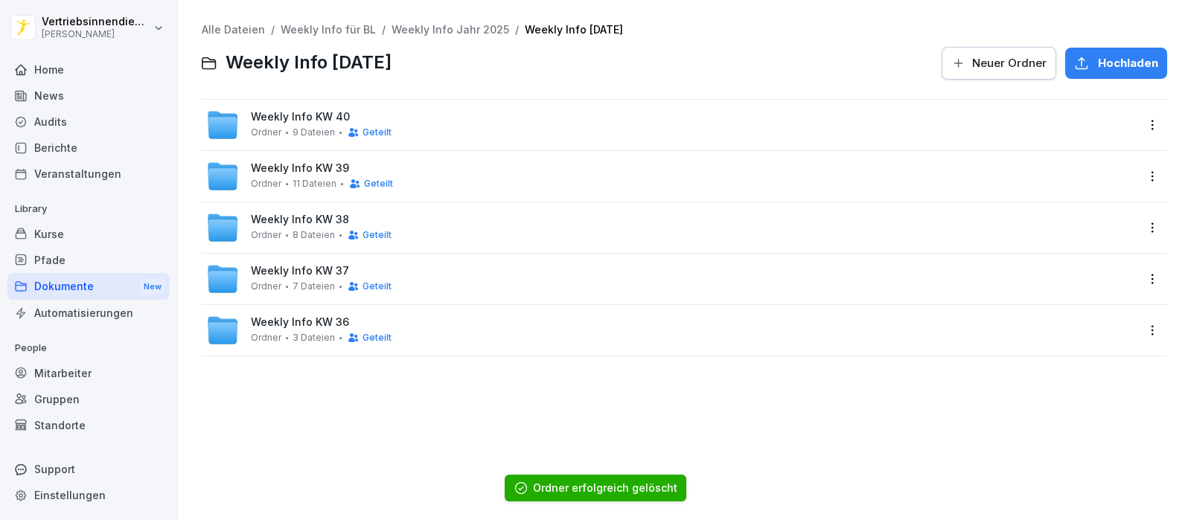
click at [100, 287] on div "Dokumente New" at bounding box center [88, 287] width 162 height 28
click at [435, 28] on link "Weekly Info Jahr 2025" at bounding box center [450, 29] width 118 height 13
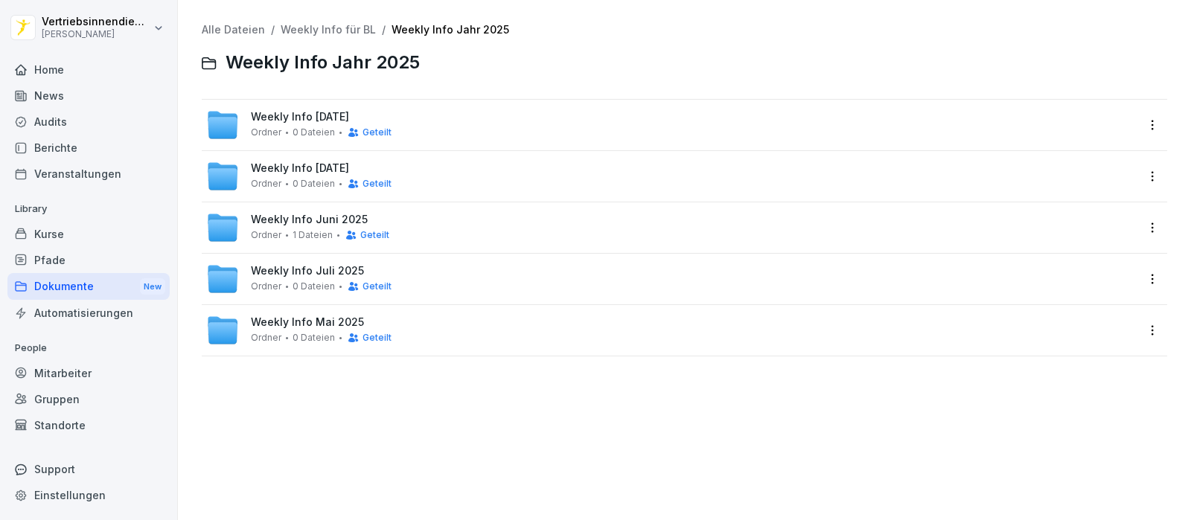
click at [330, 395] on div "Alle Dateien / Weekly Info für BL / Weekly Info Jahr 2025 Weekly Info Jahr 2025…" at bounding box center [684, 260] width 990 height 498
click at [333, 36] on div "Alle Dateien / Weekly Info für BL / Weekly Info Jahr 2025 Weekly Info Jahr 2025" at bounding box center [684, 52] width 965 height 57
click at [327, 28] on link "Weekly Info für BL" at bounding box center [328, 29] width 95 height 13
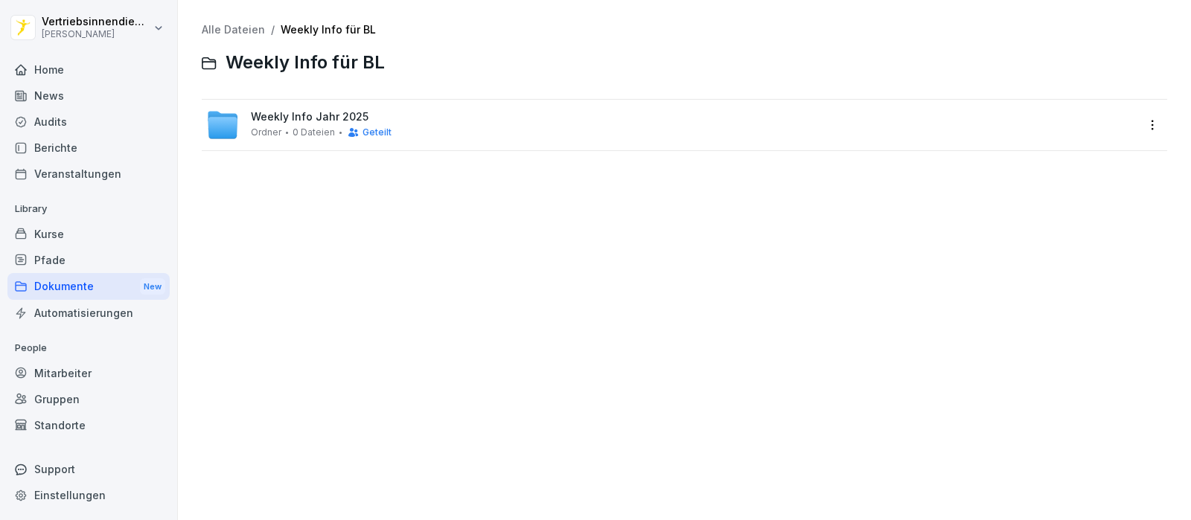
click at [1143, 123] on html "Vertriebsinnendienst [PERSON_NAME] Home News Audits Berichte Veranstaltungen Li…" at bounding box center [595, 260] width 1191 height 520
click at [1063, 159] on div "Details" at bounding box center [1050, 156] width 37 height 18
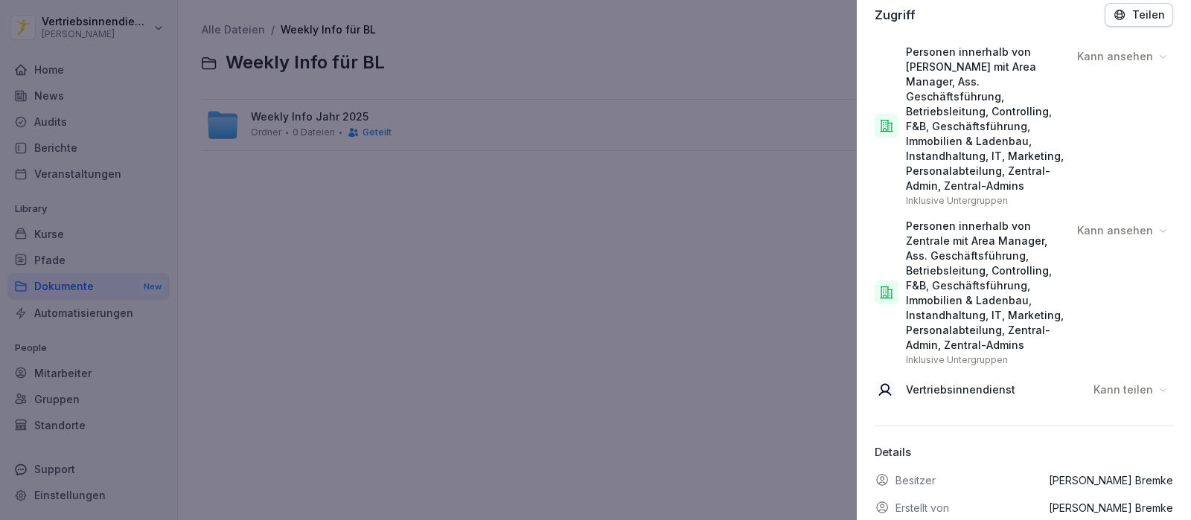
scroll to position [279, 0]
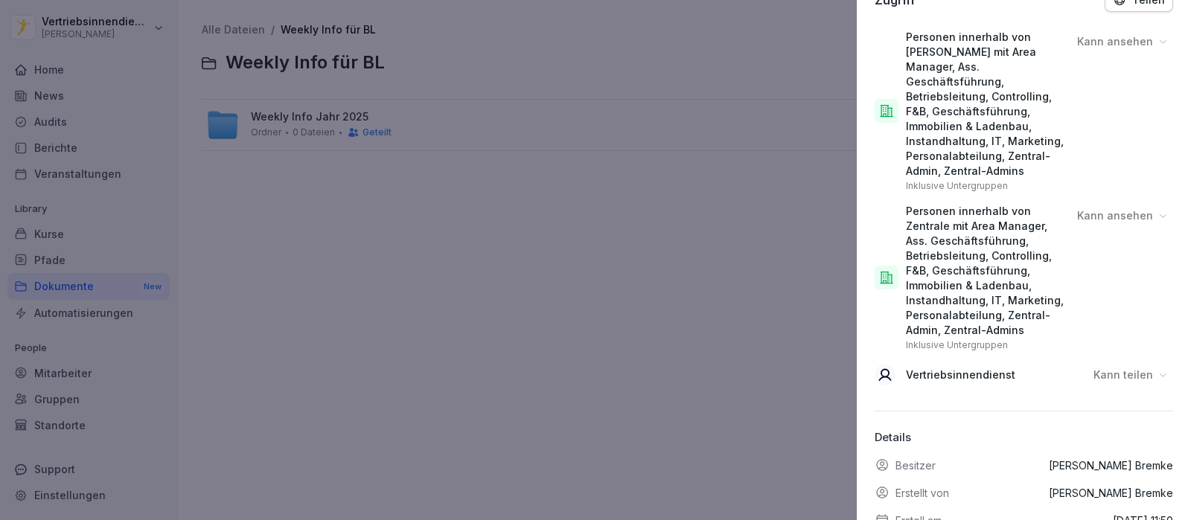
click at [1109, 368] on p "Kann teilen" at bounding box center [1123, 375] width 60 height 15
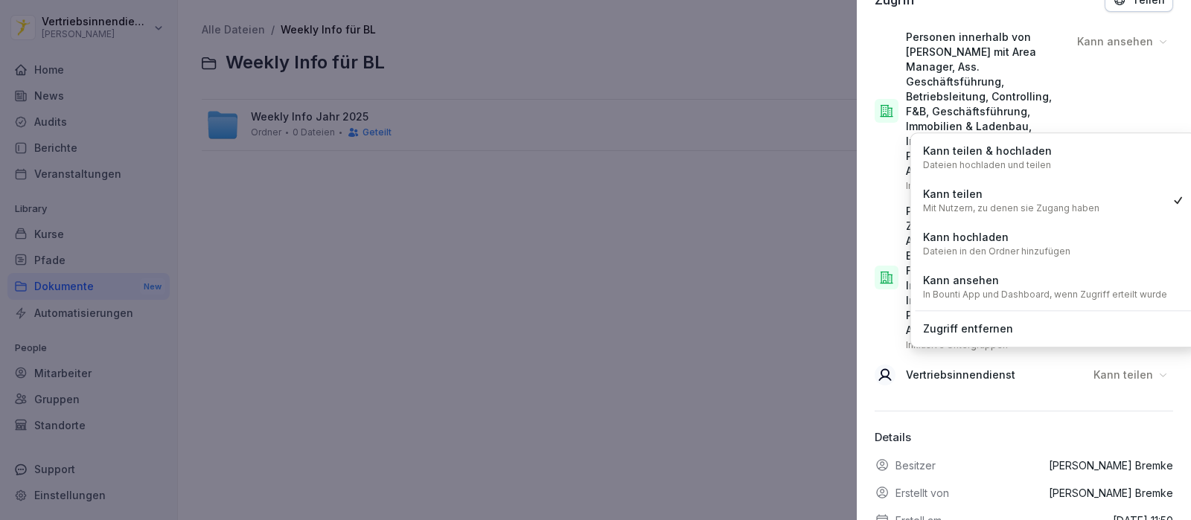
click at [997, 160] on p "Dateien hochladen und teilen" at bounding box center [987, 165] width 128 height 12
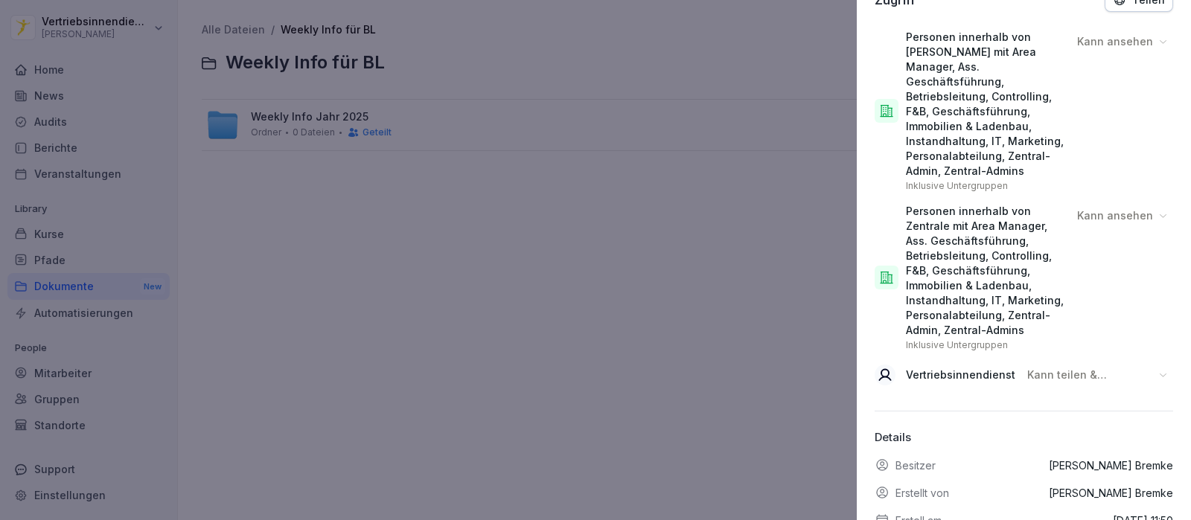
click at [623, 359] on div at bounding box center [595, 260] width 1191 height 520
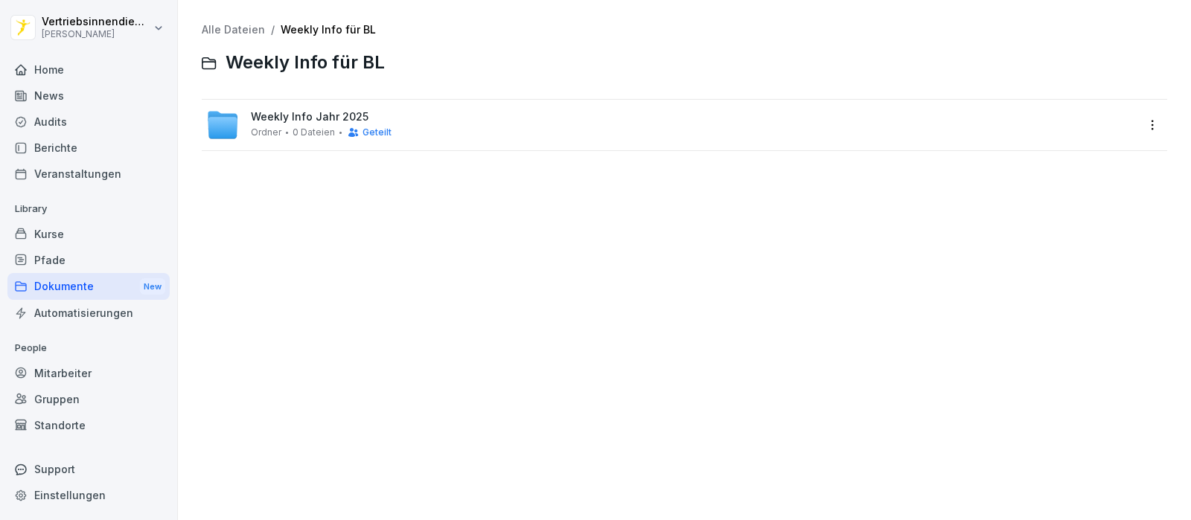
click at [277, 147] on div "Weekly Info Jahr 2025 Ordner 0 Dateien Geteilt" at bounding box center [684, 125] width 965 height 51
click at [301, 113] on span "Weekly Info Jahr 2025" at bounding box center [310, 117] width 118 height 13
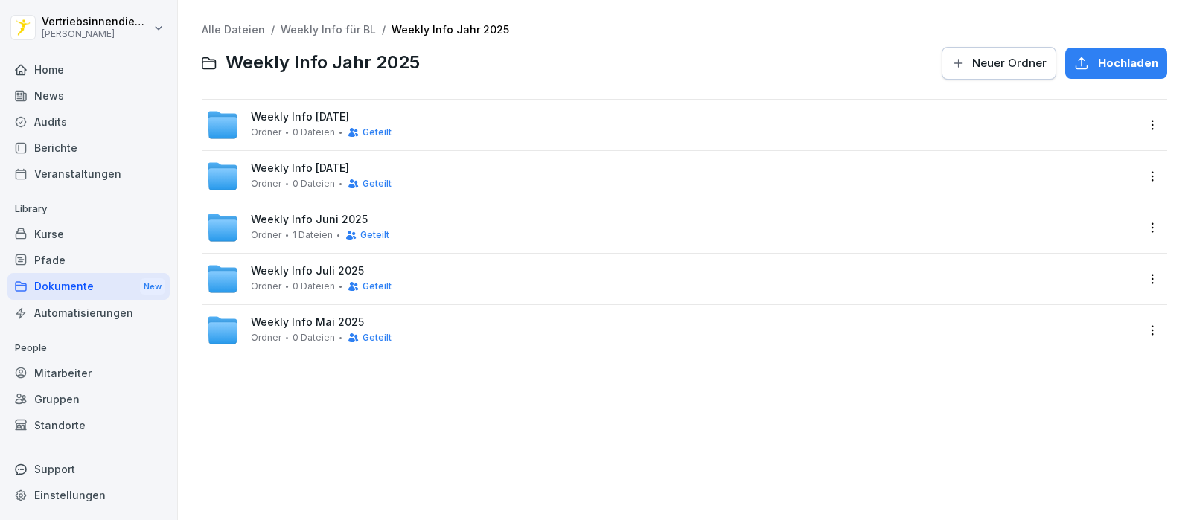
click at [976, 60] on span "Neuer Ordner" at bounding box center [1009, 63] width 74 height 16
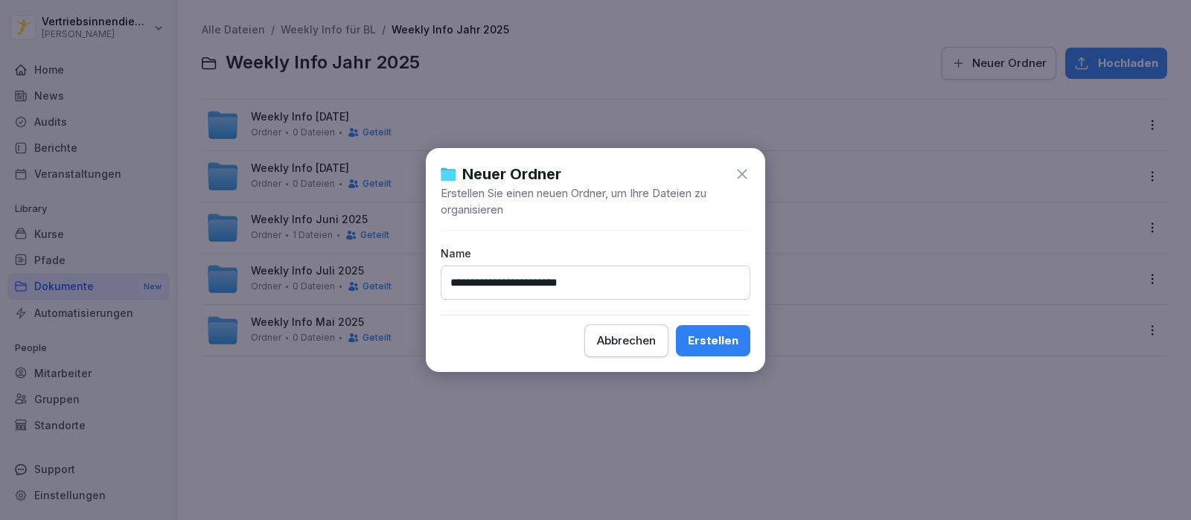
type input "**********"
click at [676, 325] on button "Erstellen" at bounding box center [713, 340] width 74 height 31
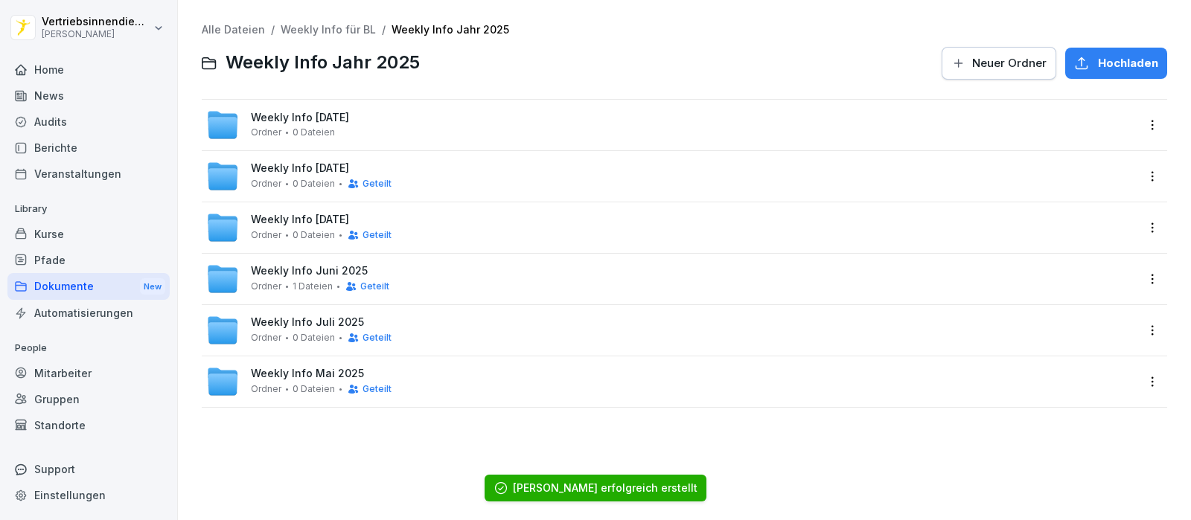
click at [450, 113] on div "Weekly Info [DATE] Ordner 0 Dateien" at bounding box center [670, 125] width 929 height 33
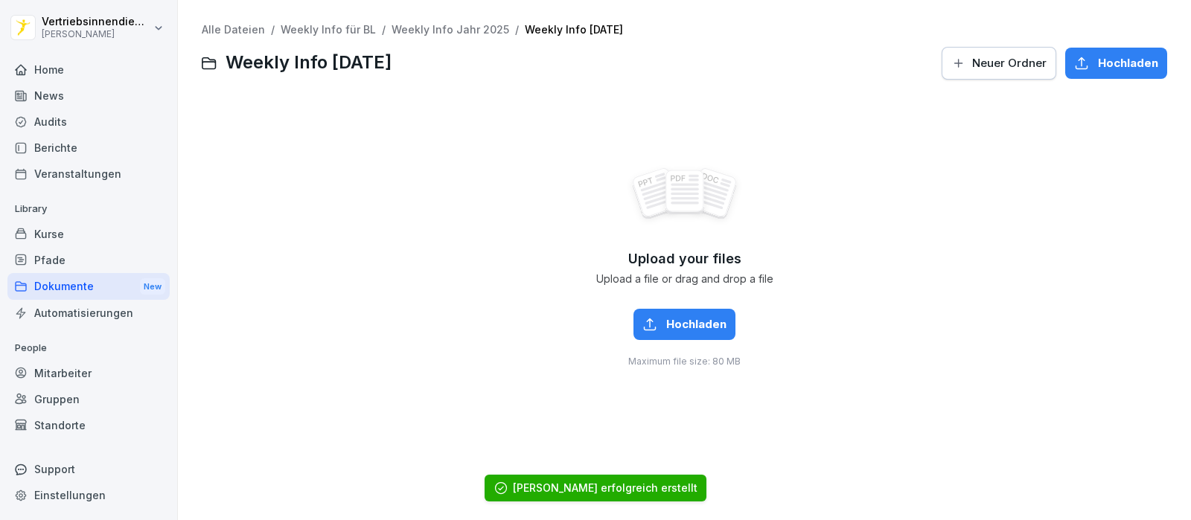
click at [997, 57] on span "Neuer Ordner" at bounding box center [1009, 63] width 74 height 16
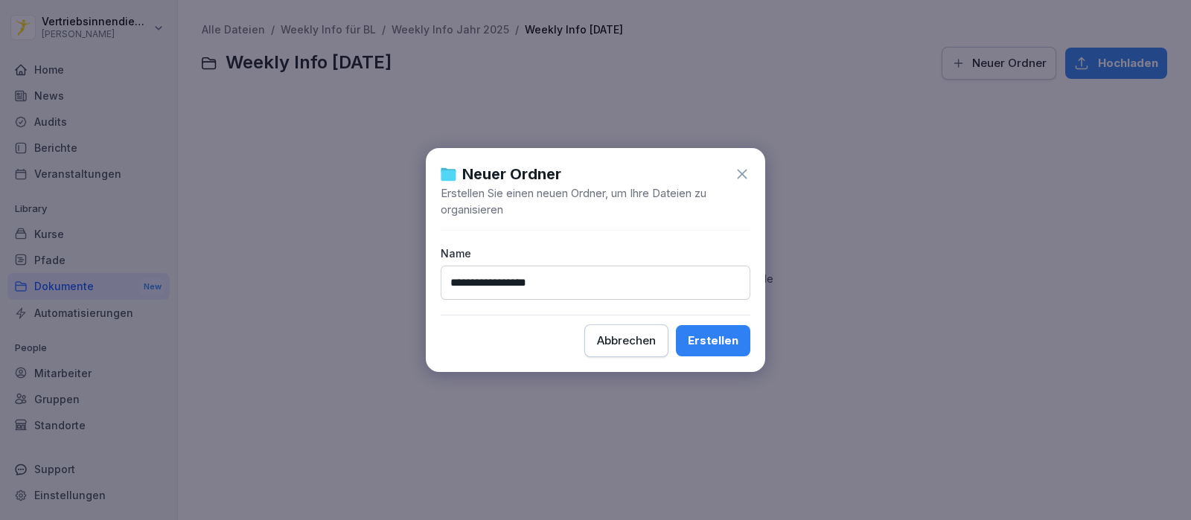
type input "**********"
click at [676, 325] on button "Erstellen" at bounding box center [713, 340] width 74 height 31
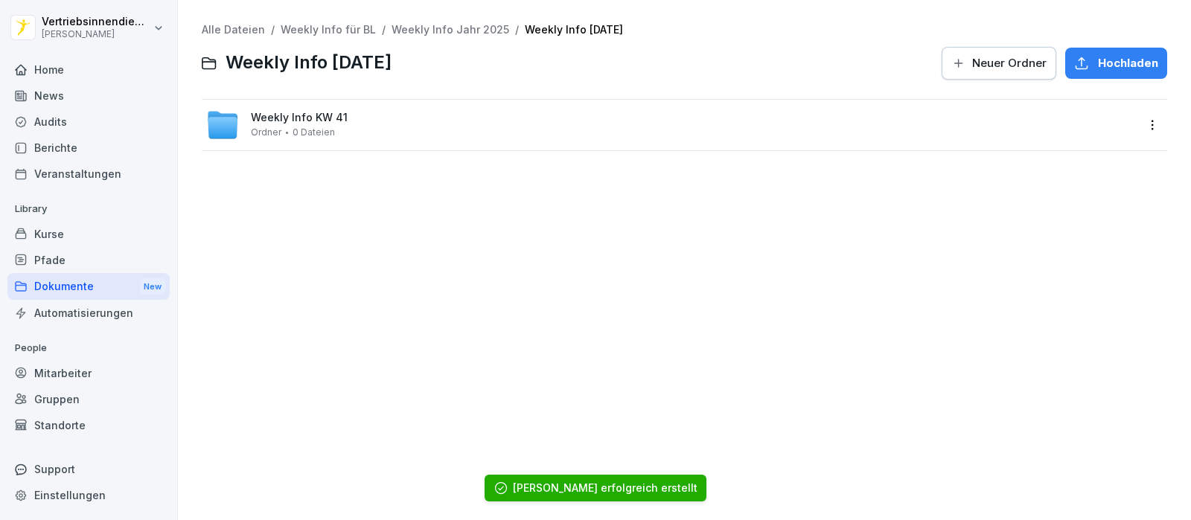
click at [304, 109] on div "Weekly Info KW 41 Ordner 0 Dateien" at bounding box center [670, 125] width 929 height 33
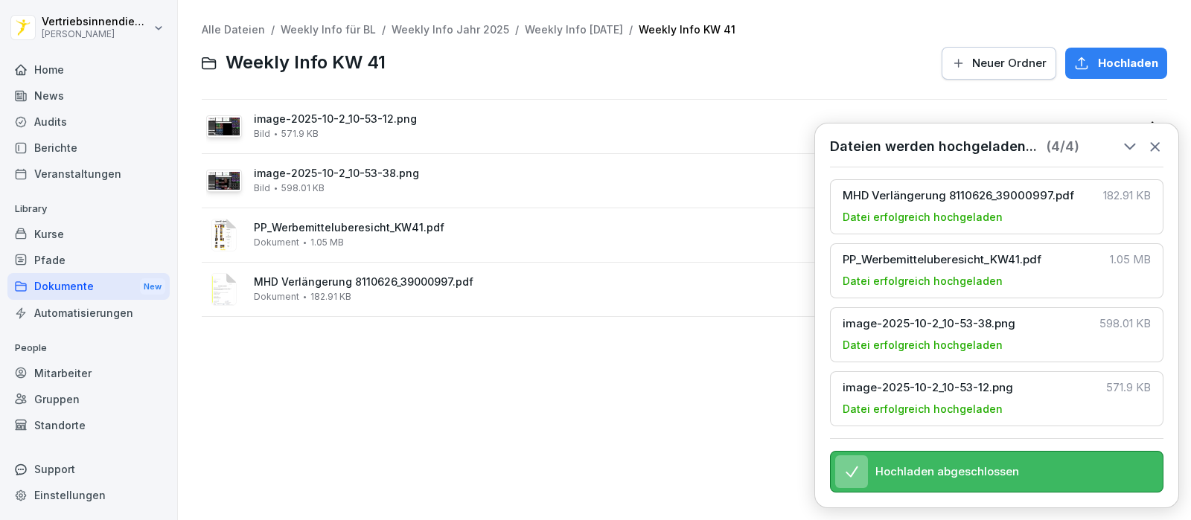
click at [431, 356] on div "Alle Dateien / Weekly Info für BL / Weekly Info Jahr 2025 / Weekly Info [DATE] …" at bounding box center [684, 260] width 990 height 498
click at [462, 418] on div "Alle Dateien / Weekly Info für BL / Weekly Info Jahr 2025 / Weekly Info [DATE] …" at bounding box center [684, 260] width 990 height 498
click at [329, 354] on div "Alle Dateien / Weekly Info für BL / Weekly Info Jahr 2025 / Weekly Info [DATE] …" at bounding box center [684, 260] width 990 height 498
click at [1159, 138] on icon at bounding box center [1155, 146] width 16 height 16
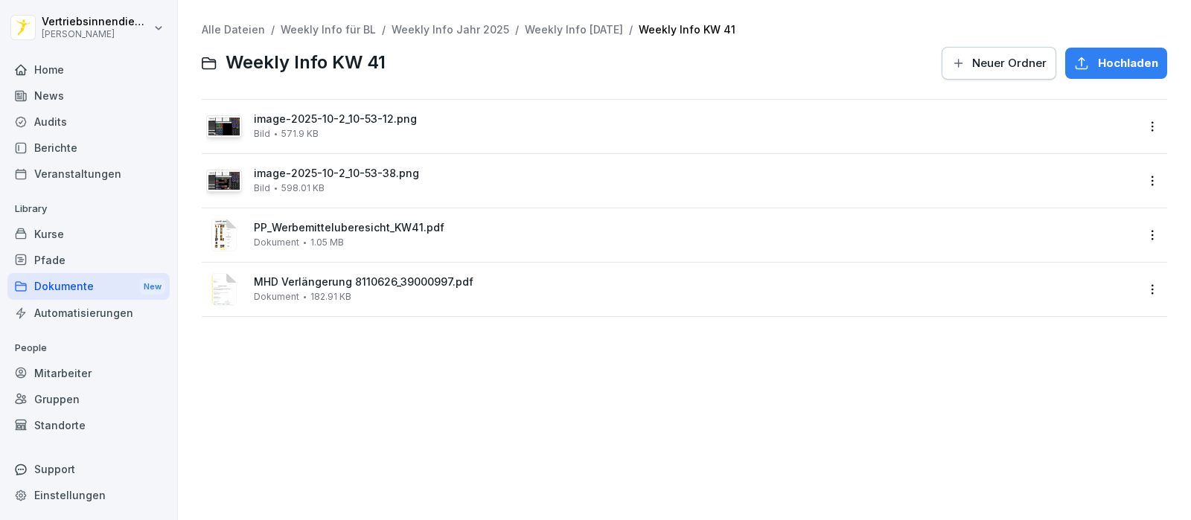
click at [61, 103] on div "News" at bounding box center [88, 96] width 162 height 26
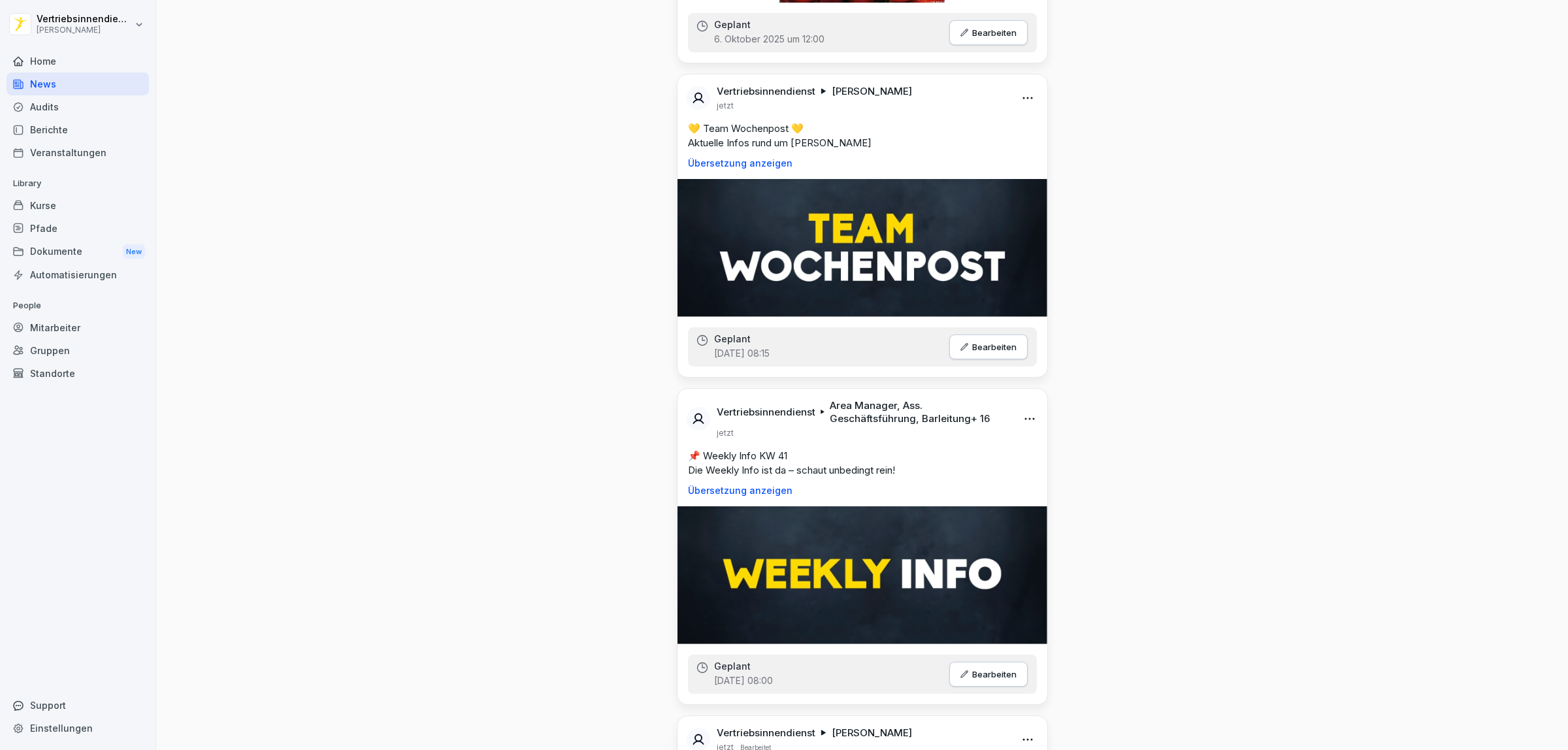
scroll to position [1143, 0]
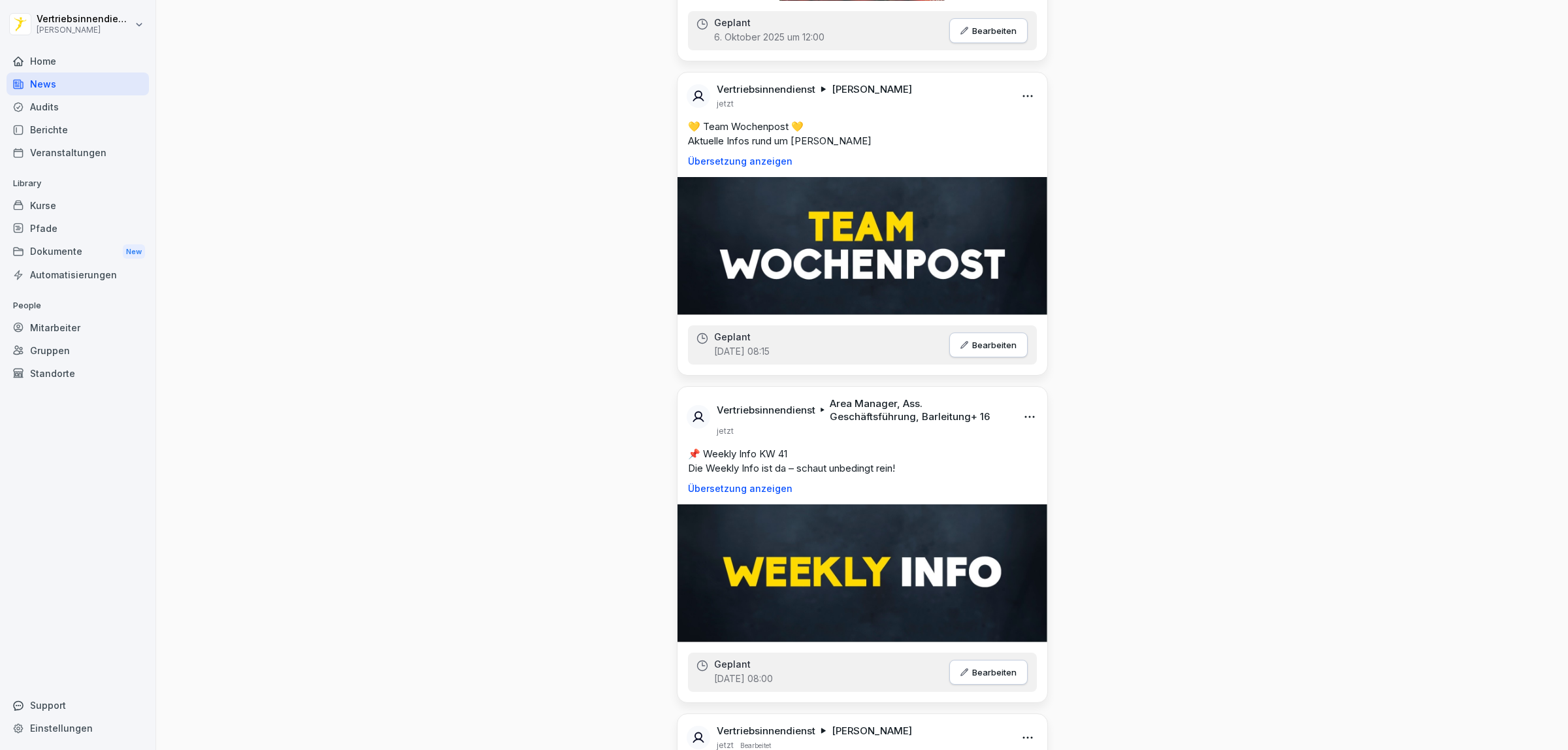
click at [55, 247] on div "Dokumente New" at bounding box center [77, 252] width 142 height 25
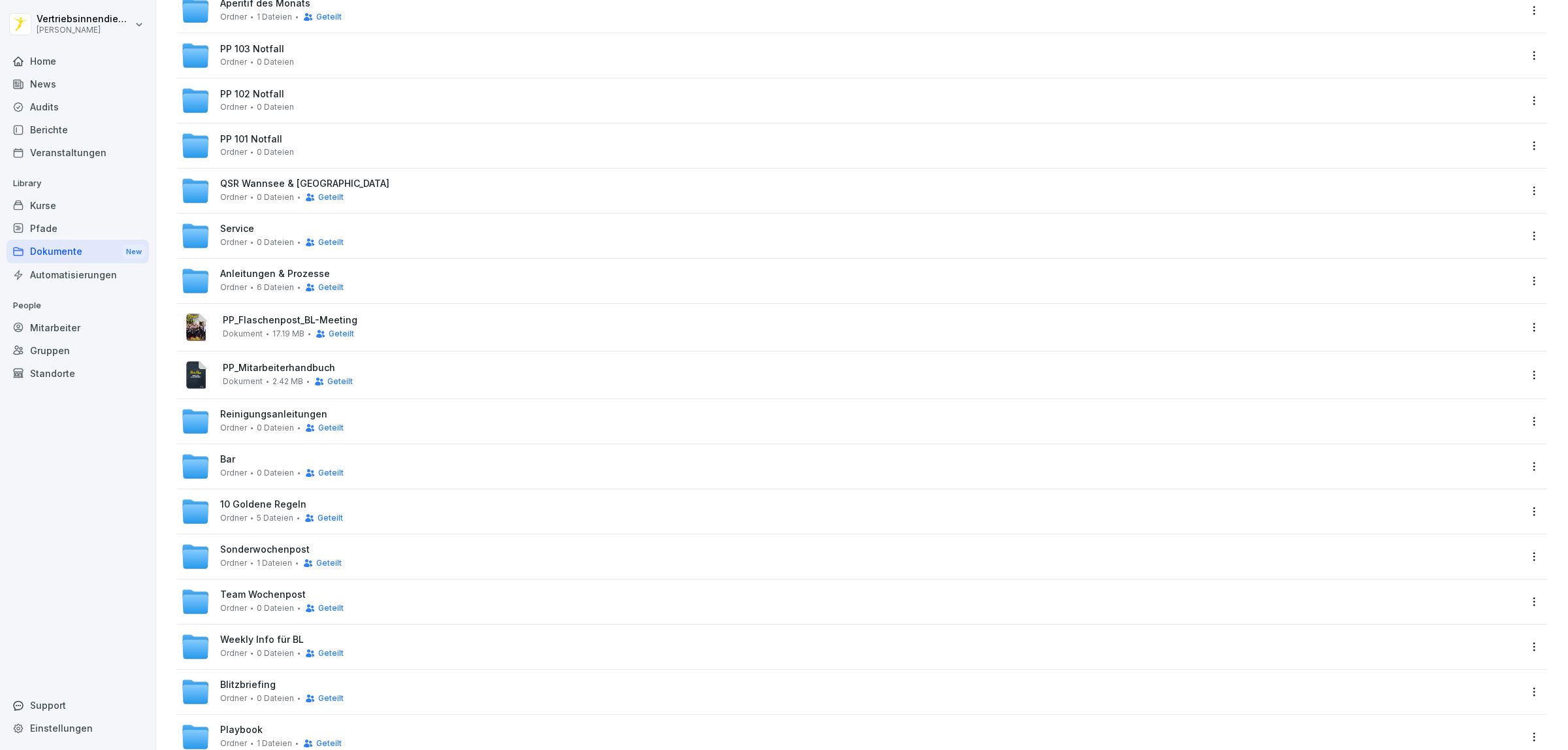
scroll to position [233, 0]
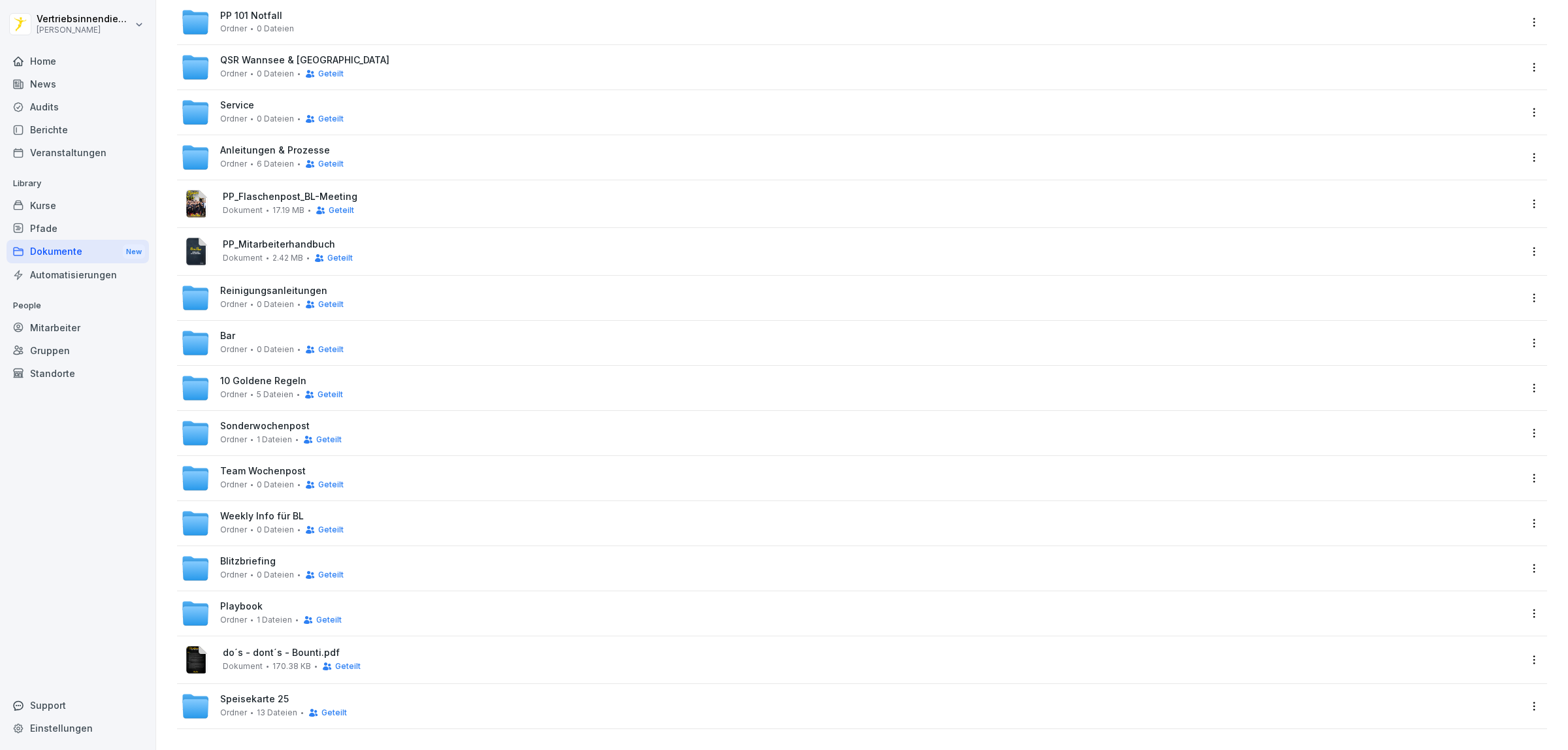
click at [228, 456] on span "Ordner" at bounding box center [234, 530] width 27 height 9
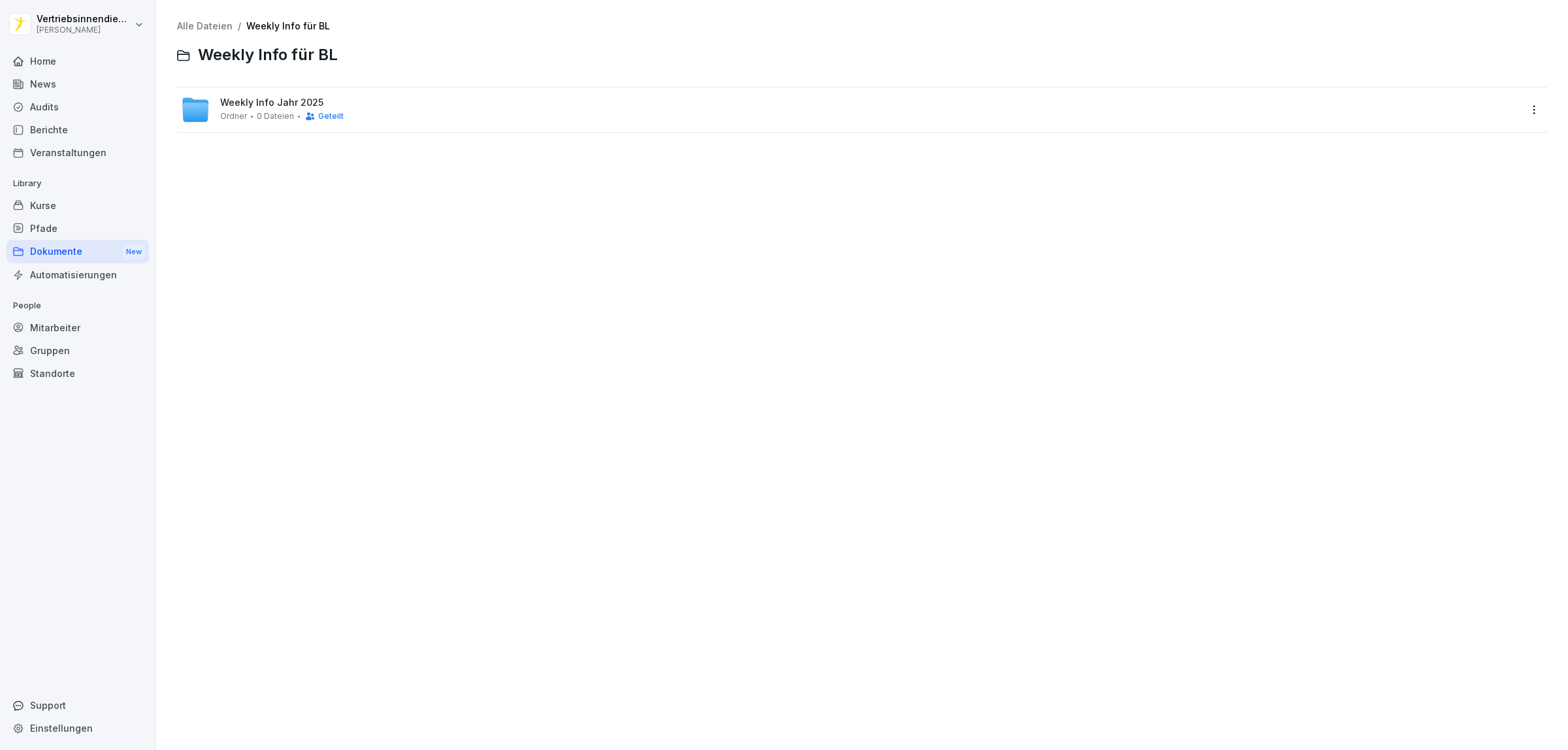
click at [211, 101] on div "Weekly Info Jahr 2025 Ordner 0 Dateien Geteilt" at bounding box center [850, 110] width 1339 height 29
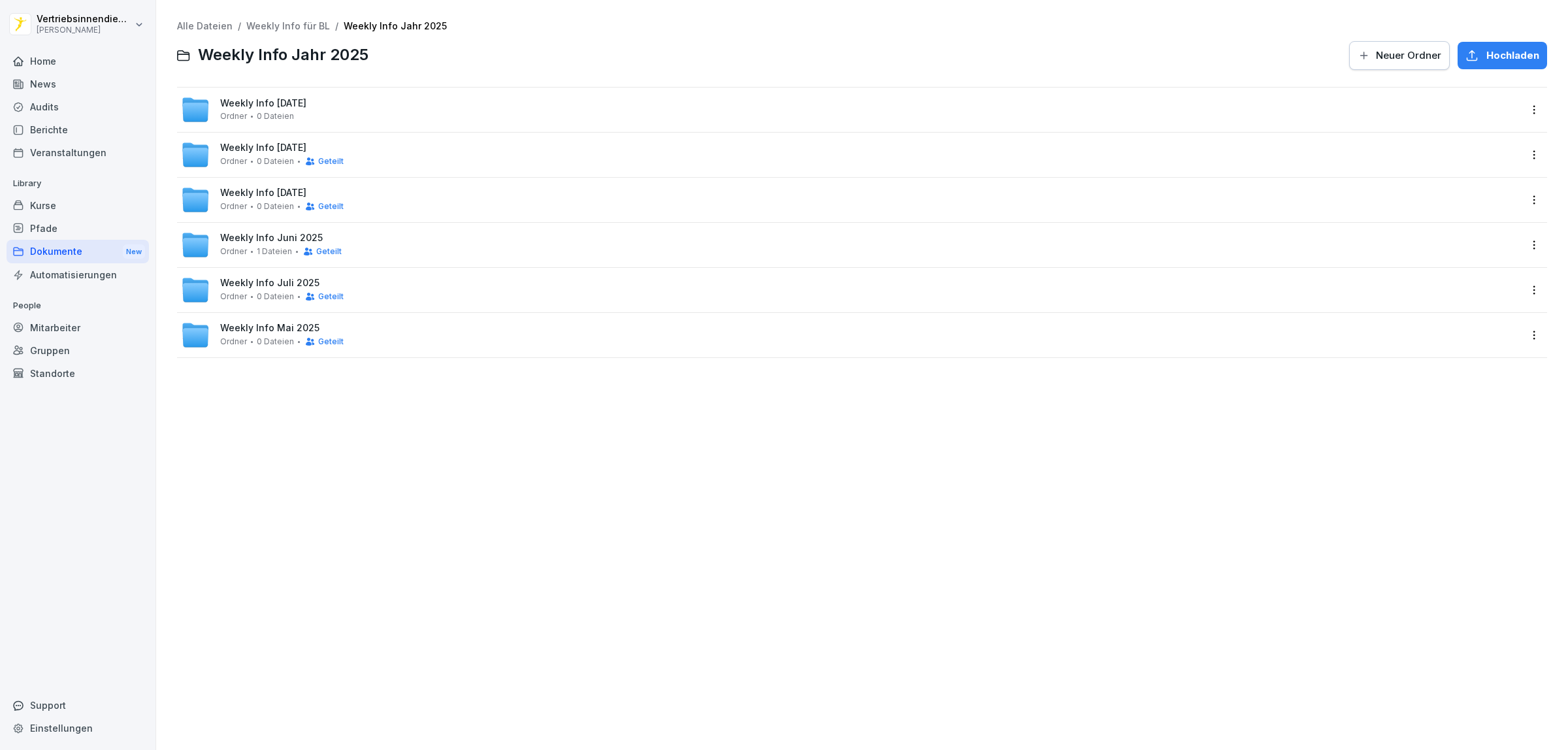
click at [283, 109] on div "Weekly Info [DATE] Ordner 0 Dateien" at bounding box center [263, 110] width 86 height 23
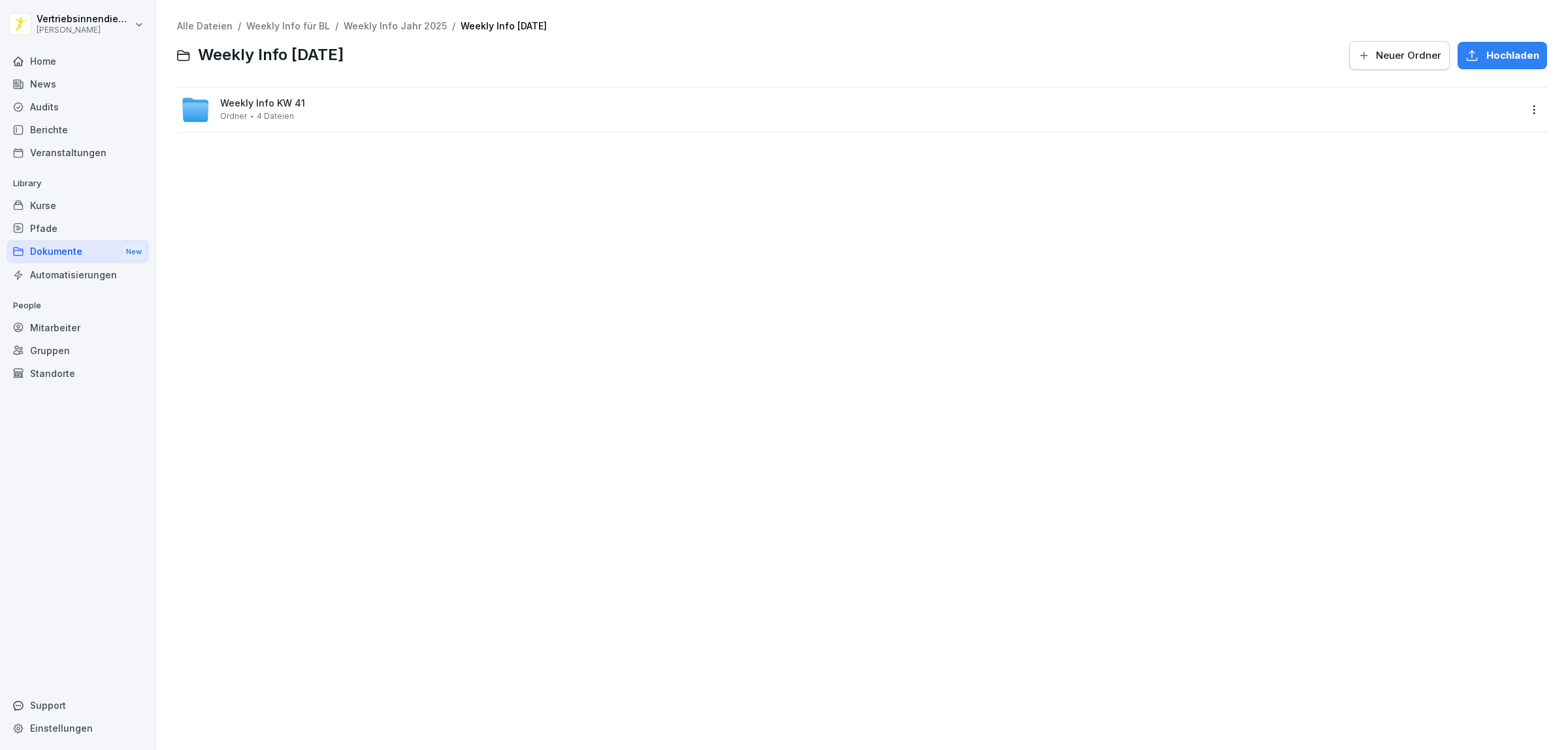
click at [482, 109] on div "Weekly Info KW 41 Ordner 4 Dateien" at bounding box center [850, 110] width 1339 height 29
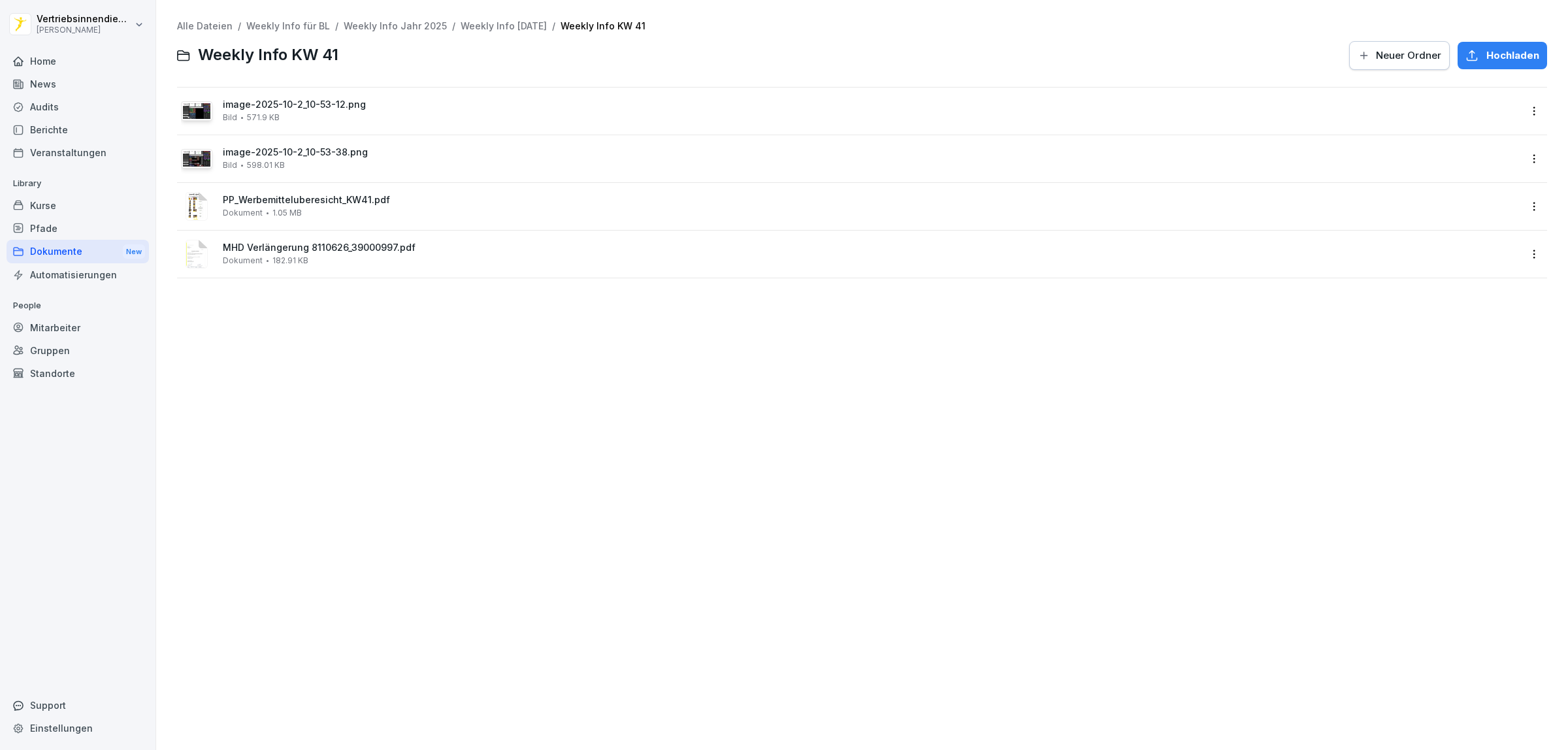
click at [45, 86] on div "News" at bounding box center [77, 84] width 142 height 23
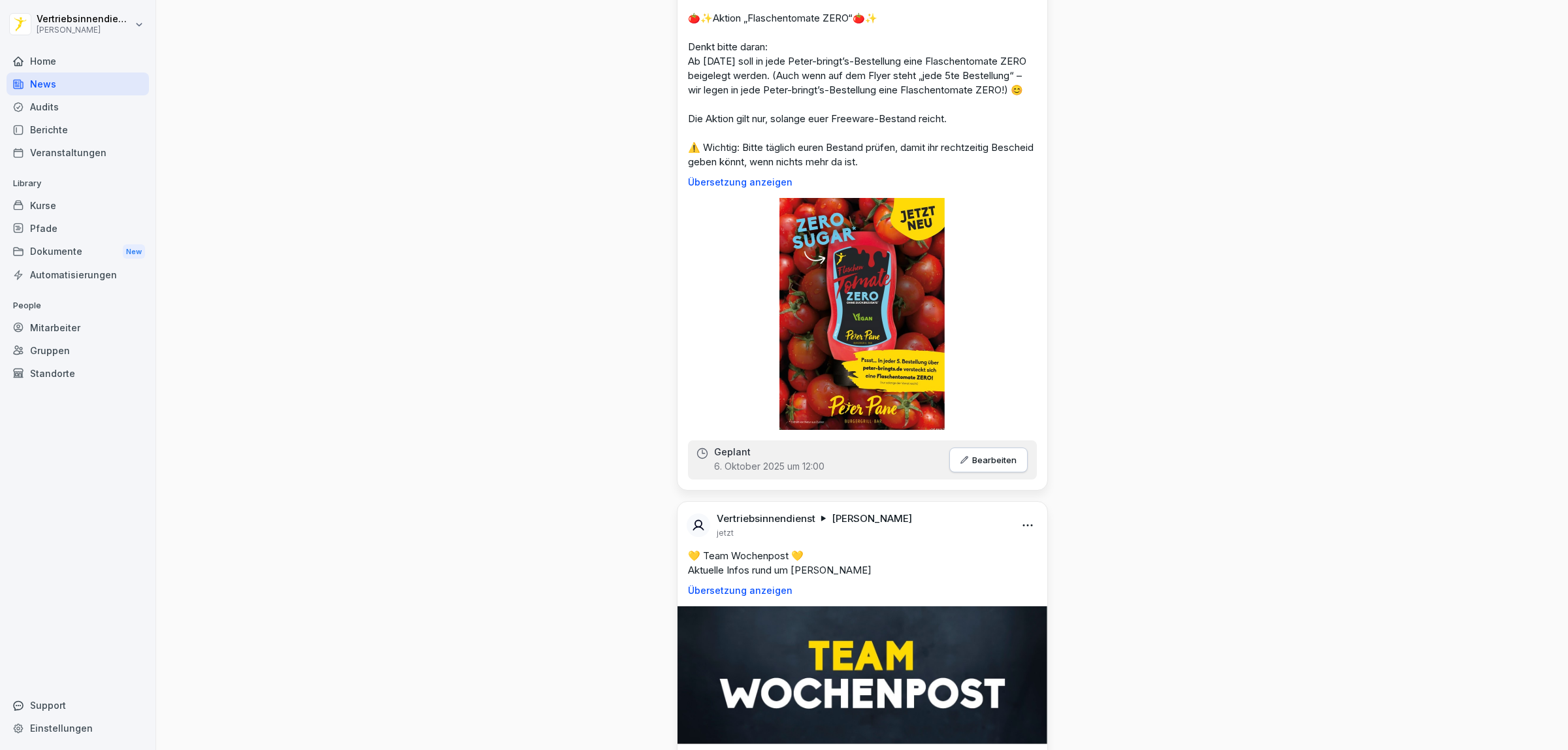
scroll to position [572, 0]
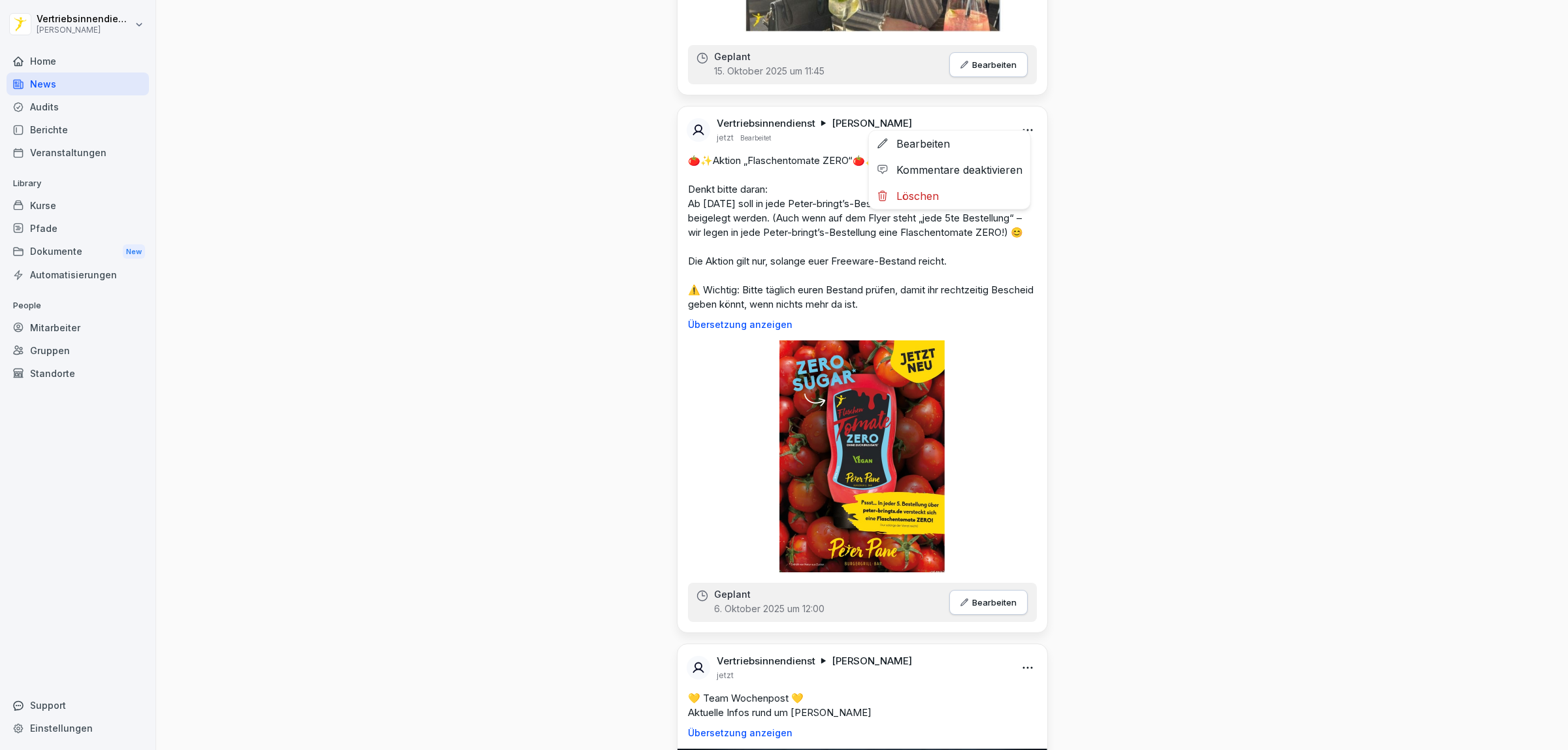
click at [1023, 119] on html "Vertriebsinnendienst [PERSON_NAME] Home News Audits Berichte Veranstaltungen Li…" at bounding box center [784, 375] width 1568 height 750
click at [932, 146] on div "Bearbeiten" at bounding box center [950, 144] width 162 height 26
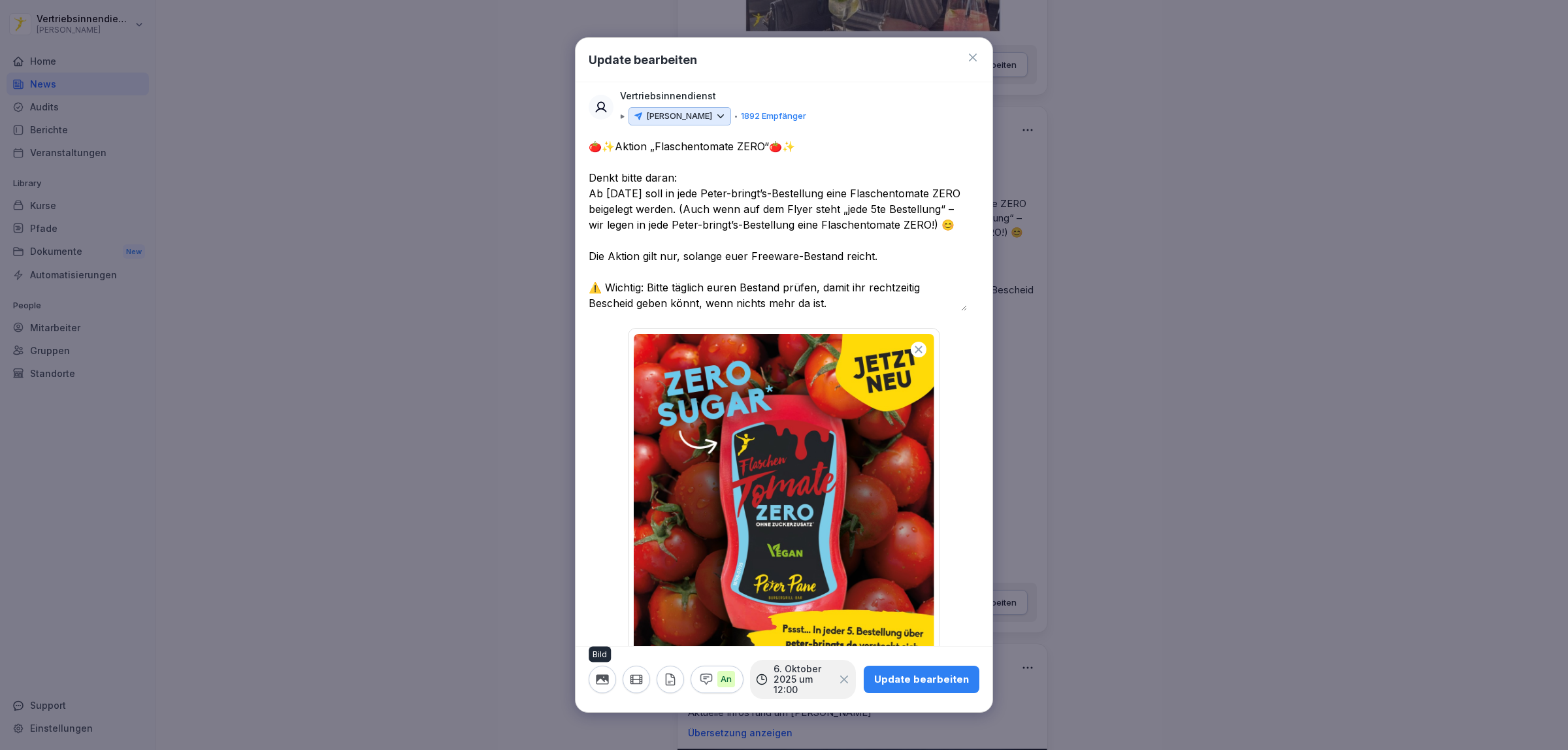
click at [604, 456] on icon "button" at bounding box center [602, 679] width 12 height 10
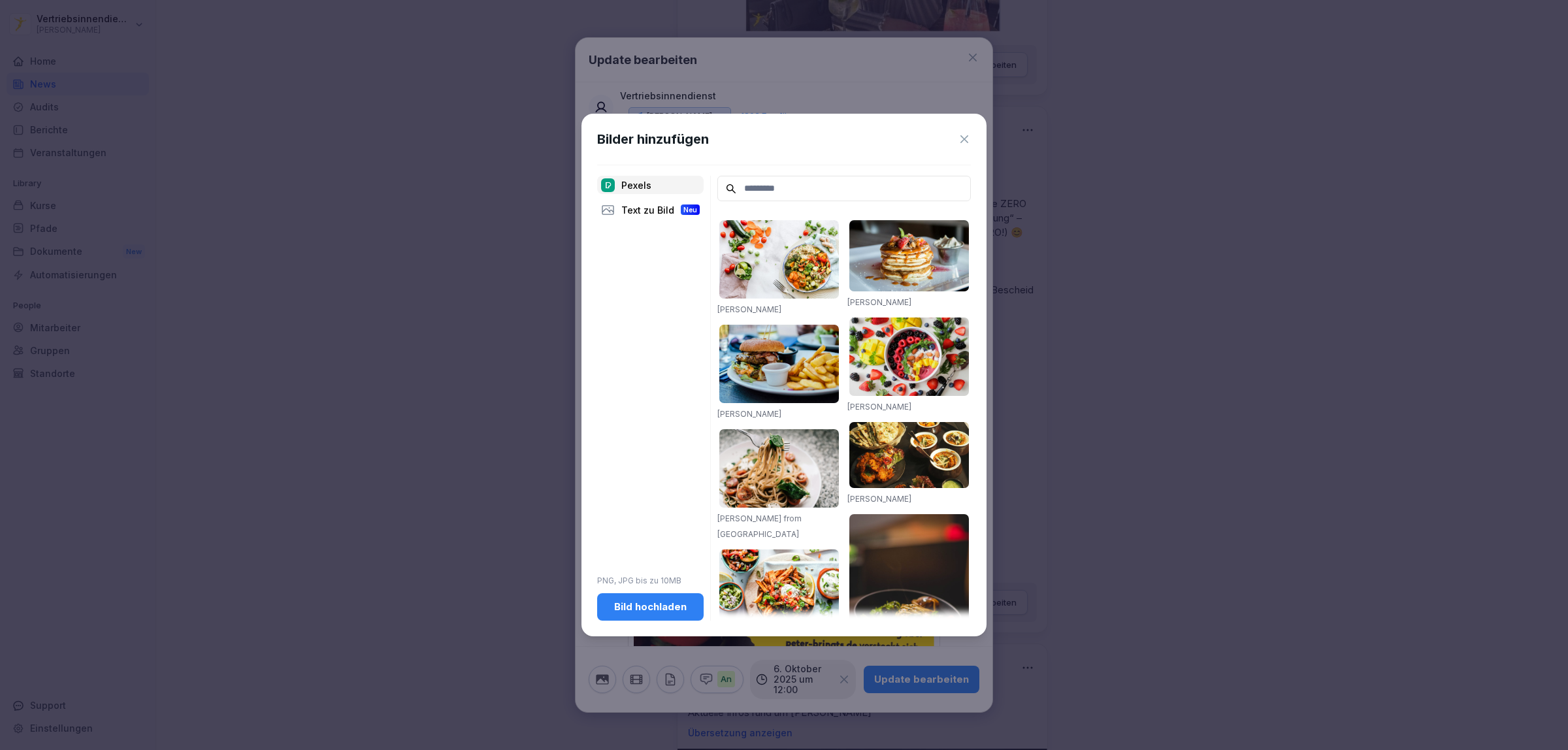
click at [657, 456] on div "Bild hochladen" at bounding box center [650, 607] width 85 height 14
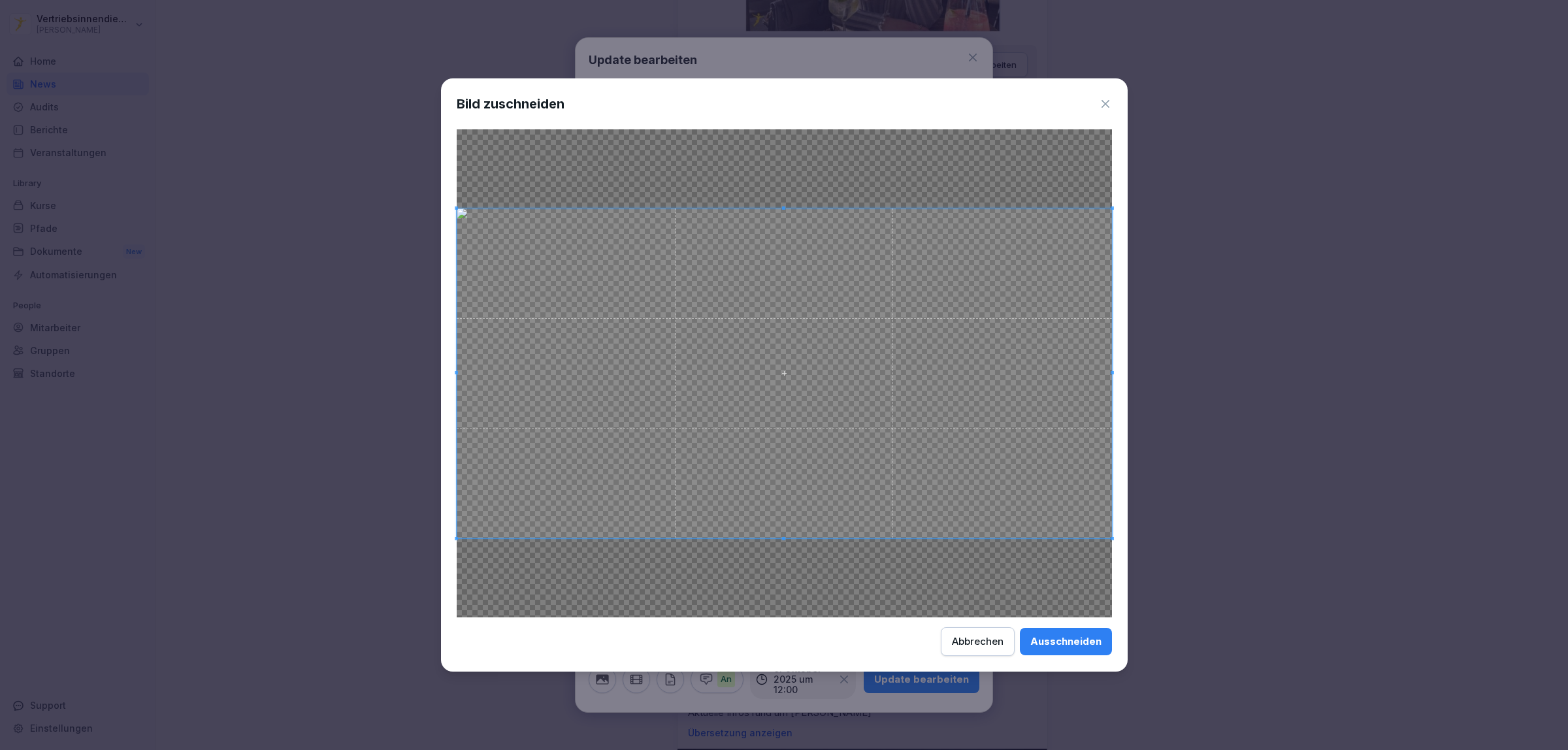
click at [1045, 456] on div "Ausschneiden" at bounding box center [1066, 642] width 71 height 14
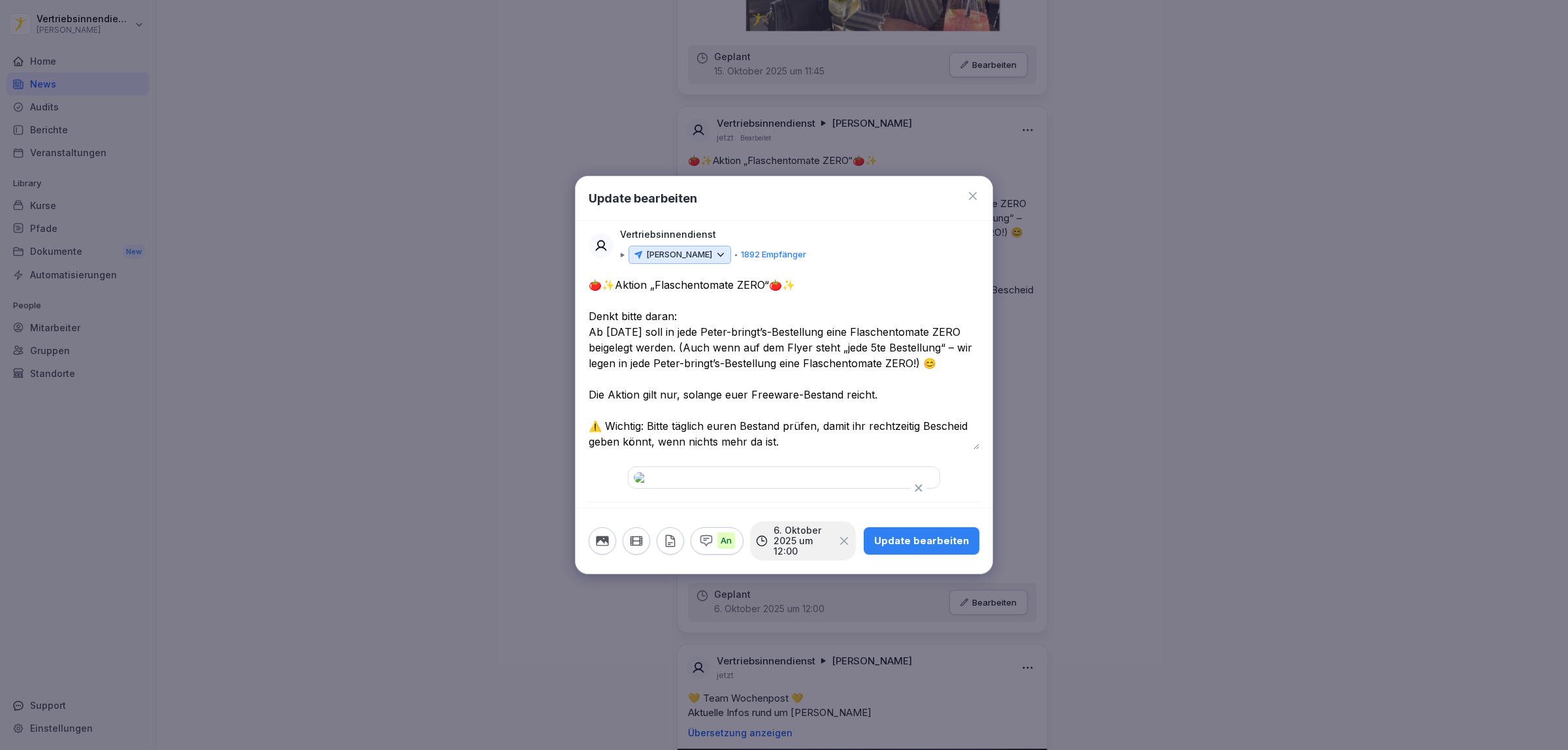
click at [935, 456] on div "Update bearbeiten" at bounding box center [922, 541] width 95 height 14
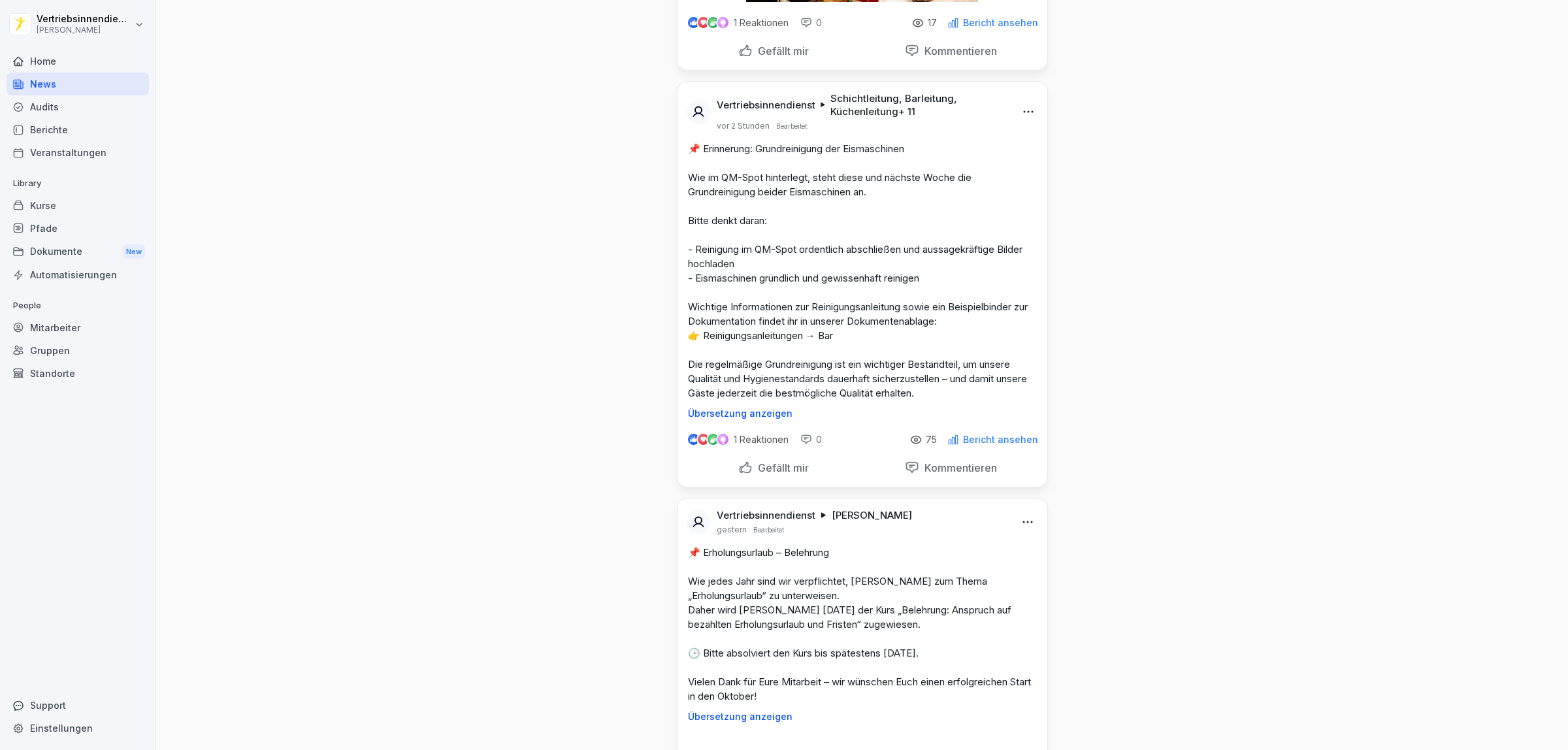
scroll to position [2614, 0]
